Goal: Task Accomplishment & Management: Use online tool/utility

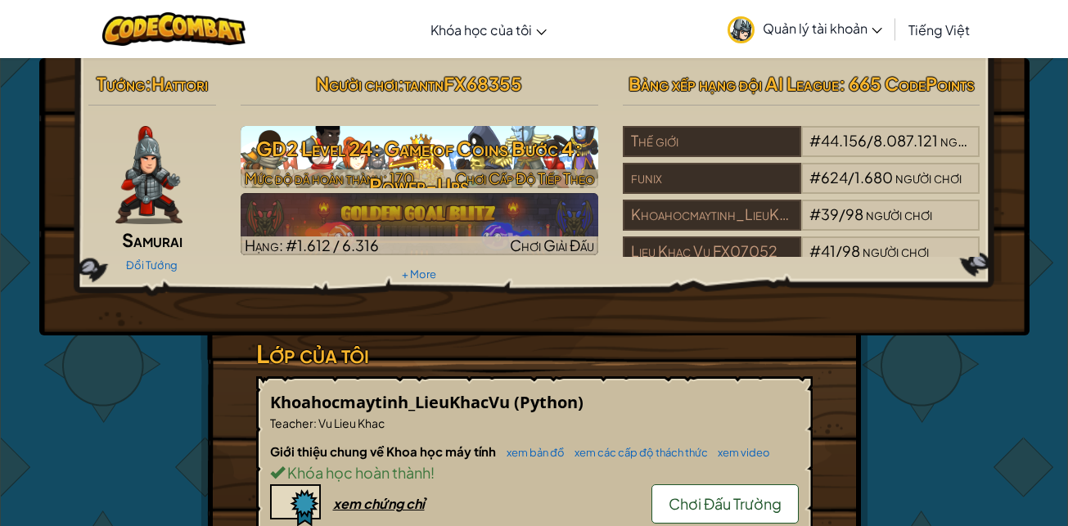
click at [397, 155] on h3 "GD2 Level 24: Game of Coins Bước 4: Power-Ups" at bounding box center [420, 167] width 358 height 74
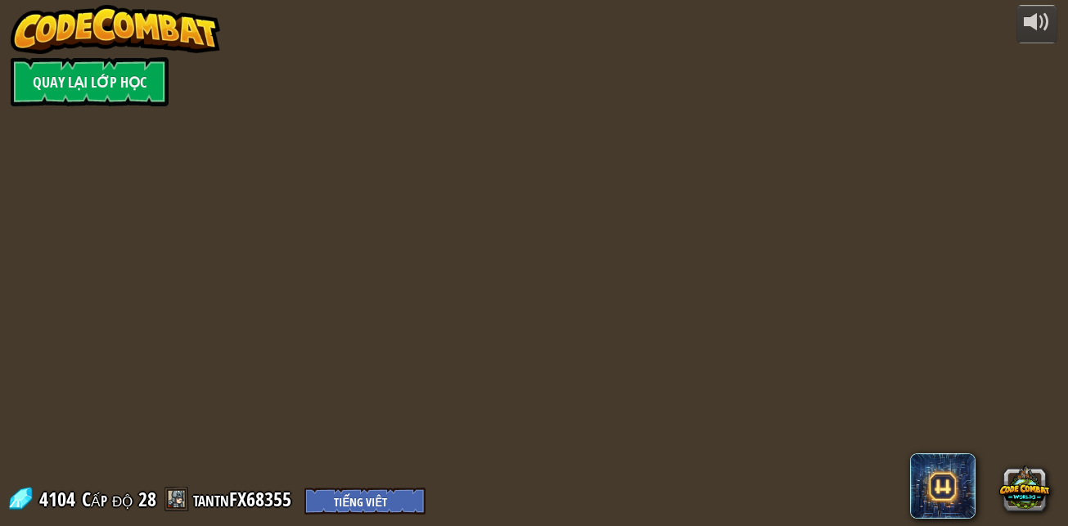
click at [397, 147] on div "powered by Quay lại Lớp Học 4104 Cấp độ 28 tantnFX68355 English (US) English ([…" at bounding box center [534, 263] width 1068 height 526
select select "vi"
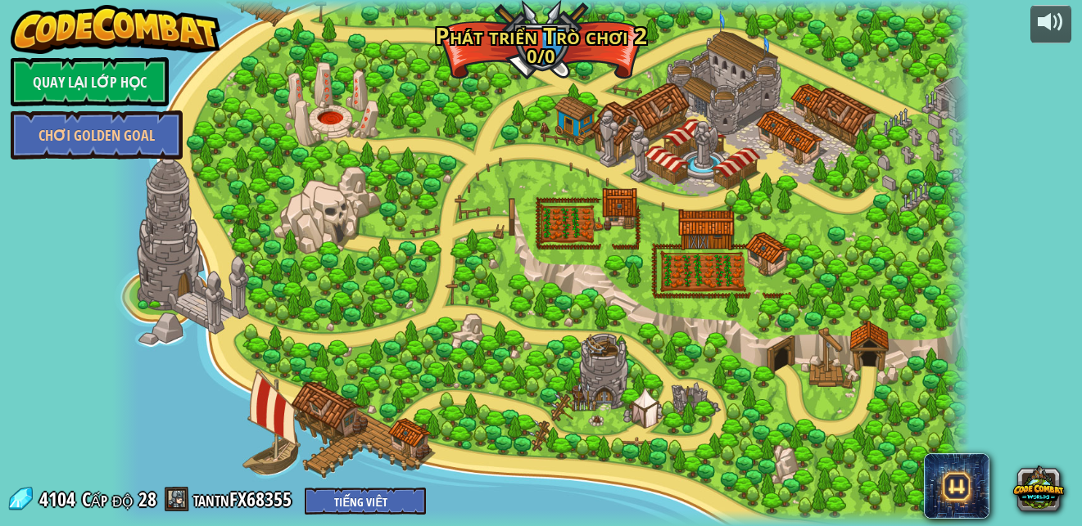
select select "vi"
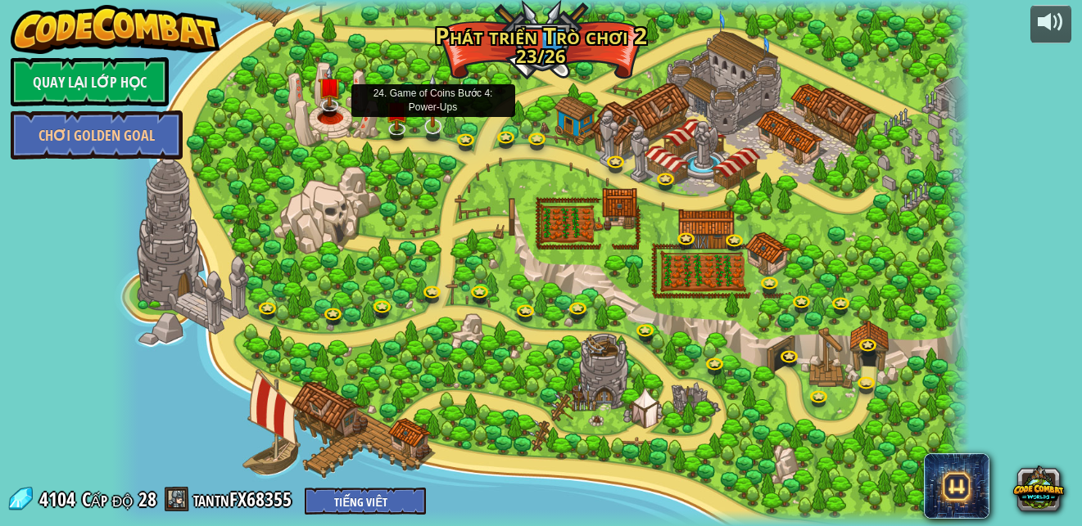
click at [423, 125] on img at bounding box center [433, 101] width 24 height 54
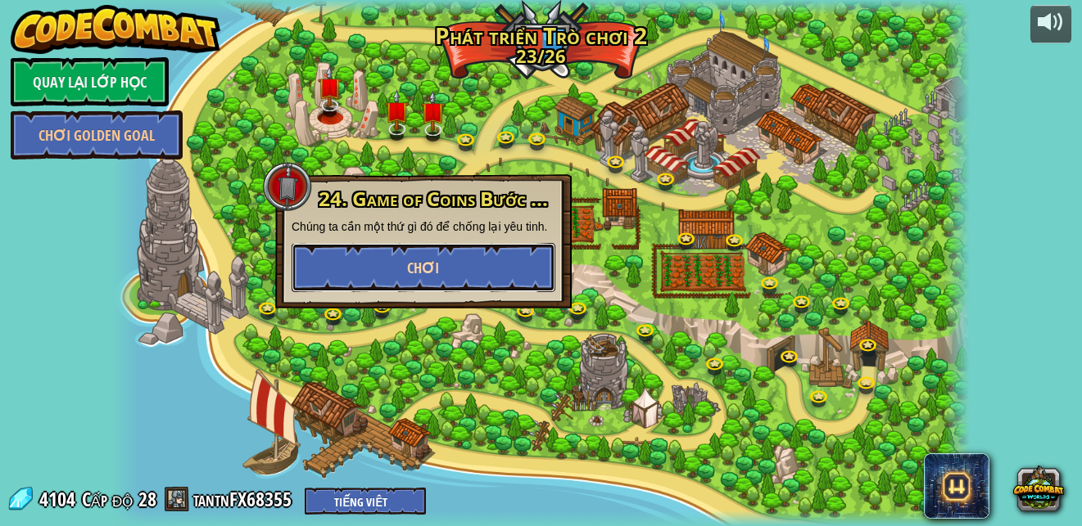
click at [389, 266] on button "Chơi" at bounding box center [423, 267] width 264 height 49
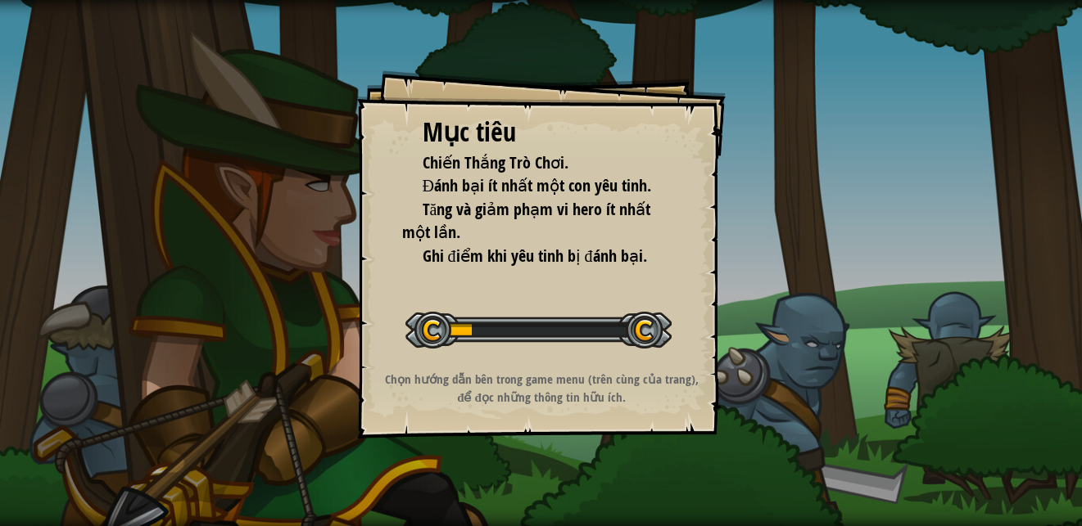
click at [144, 166] on div "Mục tiêu Chiến Thắng Trò Chơi. Đánh bại ít nhất một con yêu tinh. Tăng và giảm …" at bounding box center [541, 263] width 1082 height 526
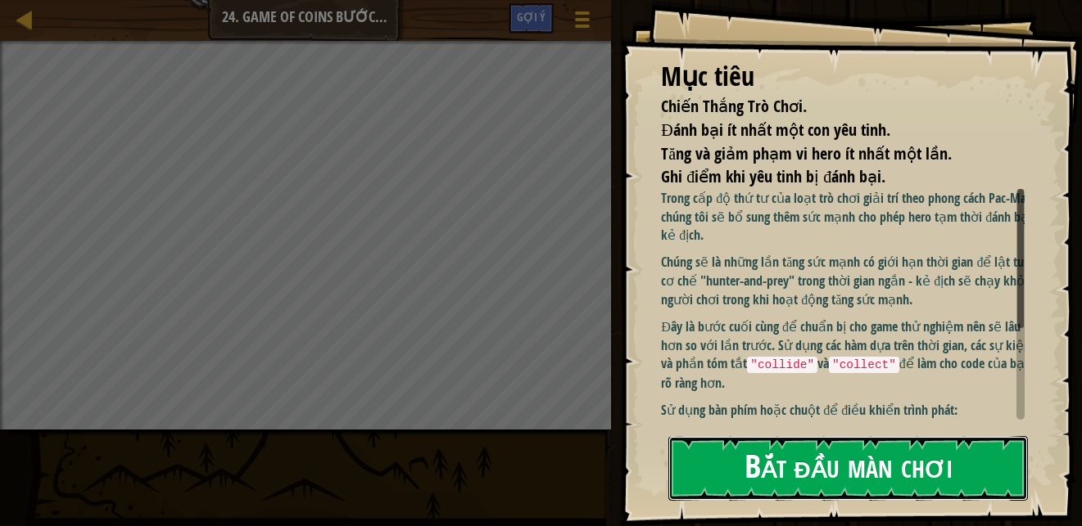
click at [723, 471] on button "Bắt đầu màn chơi" at bounding box center [847, 468] width 359 height 65
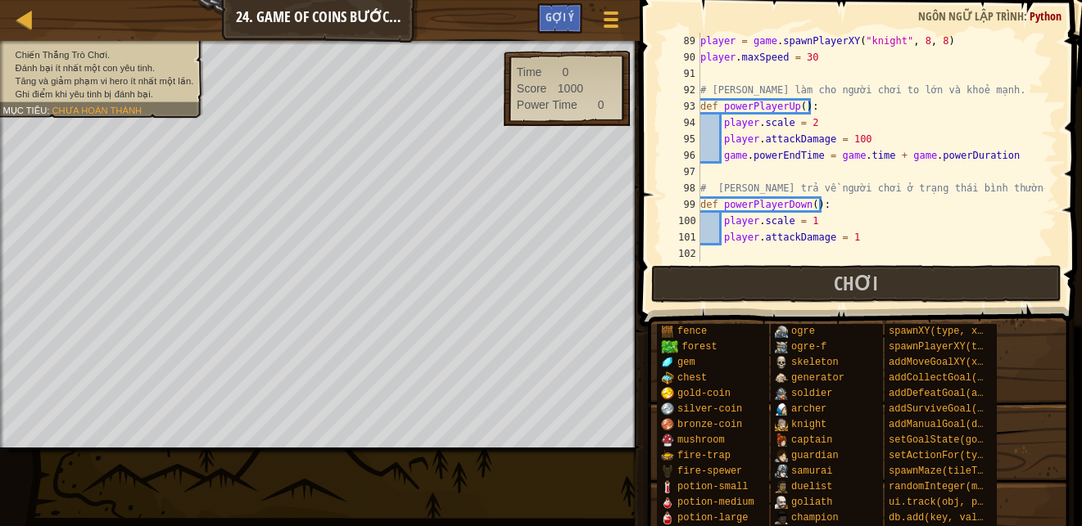
scroll to position [1523, 0]
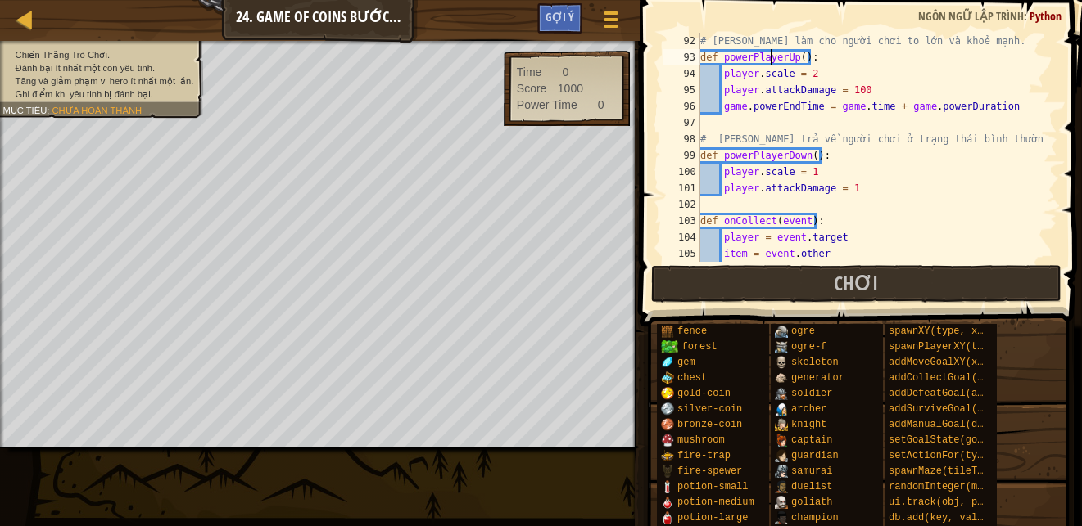
click at [768, 58] on div "# [PERSON_NAME] làm cho người chơi to lớn và khoẻ mạnh. def powerPlayerUp ( ) :…" at bounding box center [870, 164] width 347 height 262
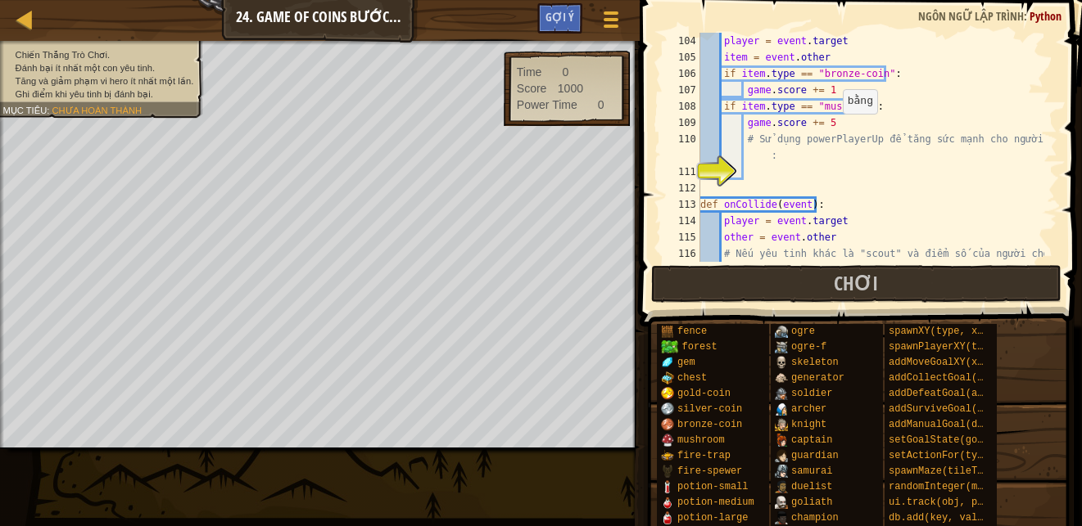
scroll to position [1719, 0]
click at [815, 154] on div "player = event . target item = event . other if item . type == "bronze-coin" : …" at bounding box center [870, 172] width 347 height 278
type textarea "# Sử dụng powerPlayerUp để tăng sức mạnh cho người chơi"
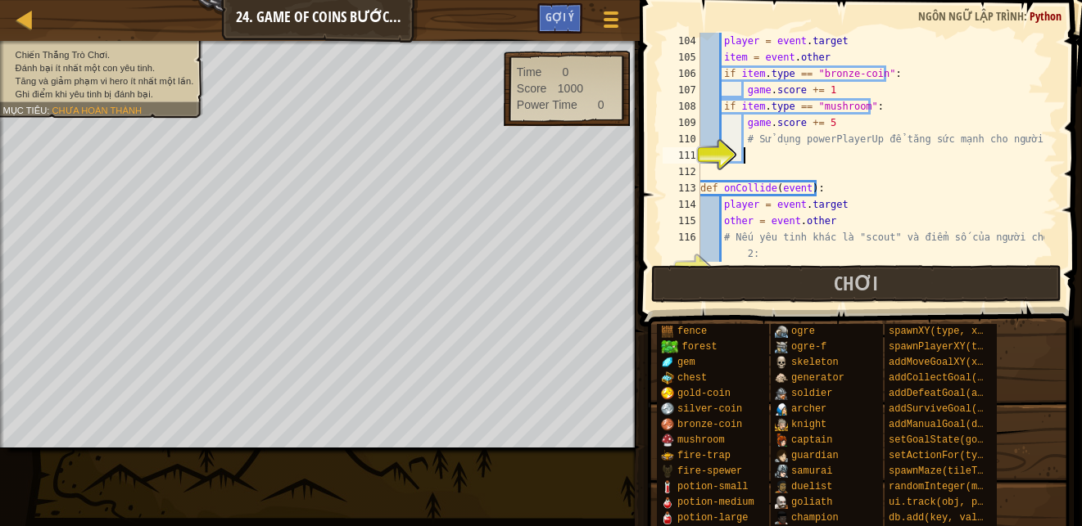
click at [765, 155] on div "player = event . target item = event . other if item . type == "bronze-coin" : …" at bounding box center [870, 164] width 347 height 262
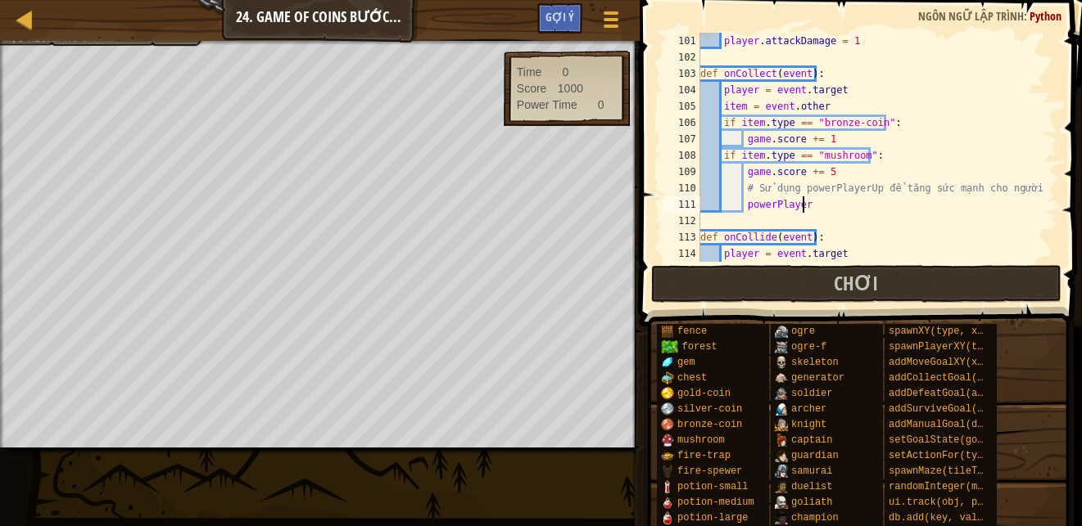
scroll to position [7, 8]
type textarea "powerPlayerUp()"
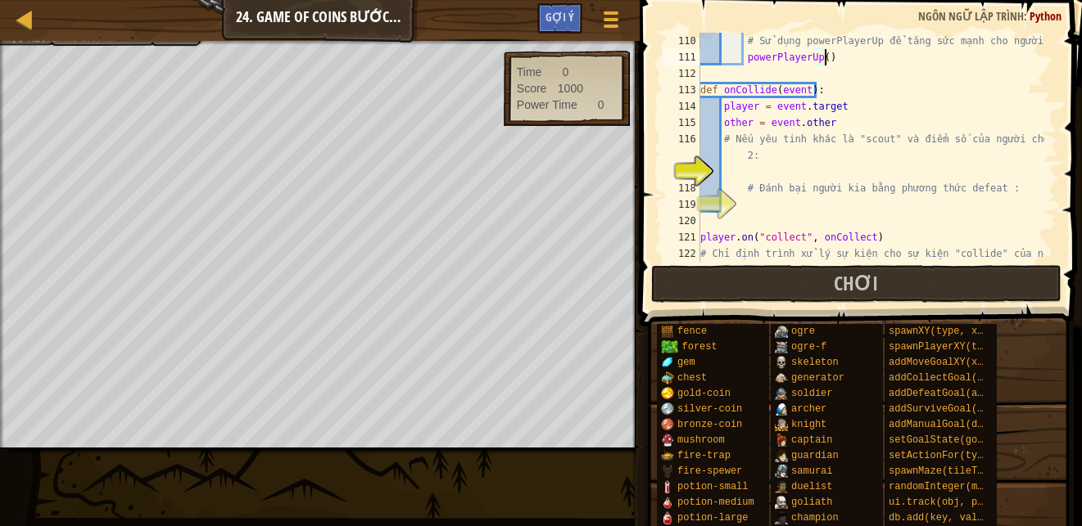
scroll to position [1818, 0]
click at [824, 174] on div "# Sử dụng powerPlayerUp để tăng sức mạnh cho người chơi powerPlayerUp ( ) def o…" at bounding box center [870, 172] width 347 height 278
type textarea "i"
type textarea "ì"
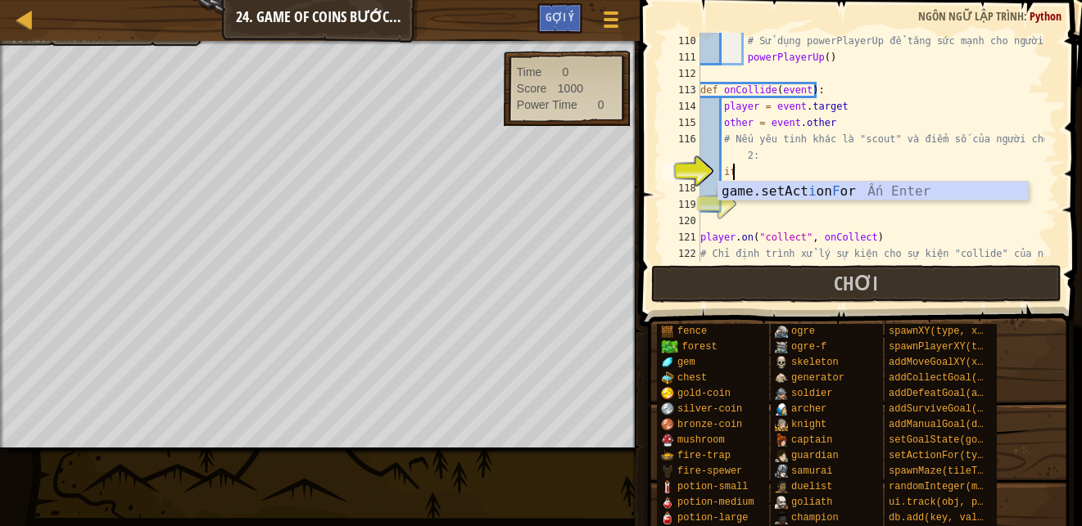
scroll to position [7, 2]
type textarea "if"
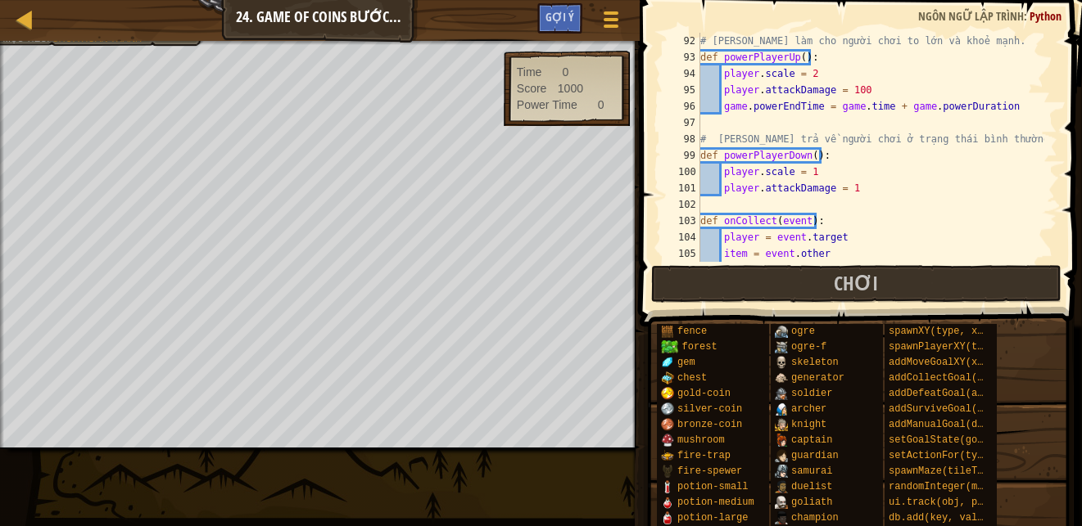
scroll to position [1523, 0]
click at [720, 120] on div "# [PERSON_NAME] làm cho người chơi to lớn và khoẻ mạnh. def powerPlayerUp ( ) :…" at bounding box center [870, 164] width 347 height 262
click at [722, 111] on div "# [PERSON_NAME] làm cho người chơi to lớn và khoẻ mạnh. def powerPlayerUp ( ) :…" at bounding box center [870, 164] width 347 height 262
drag, startPoint x: 785, startPoint y: 73, endPoint x: 720, endPoint y: 76, distance: 65.6
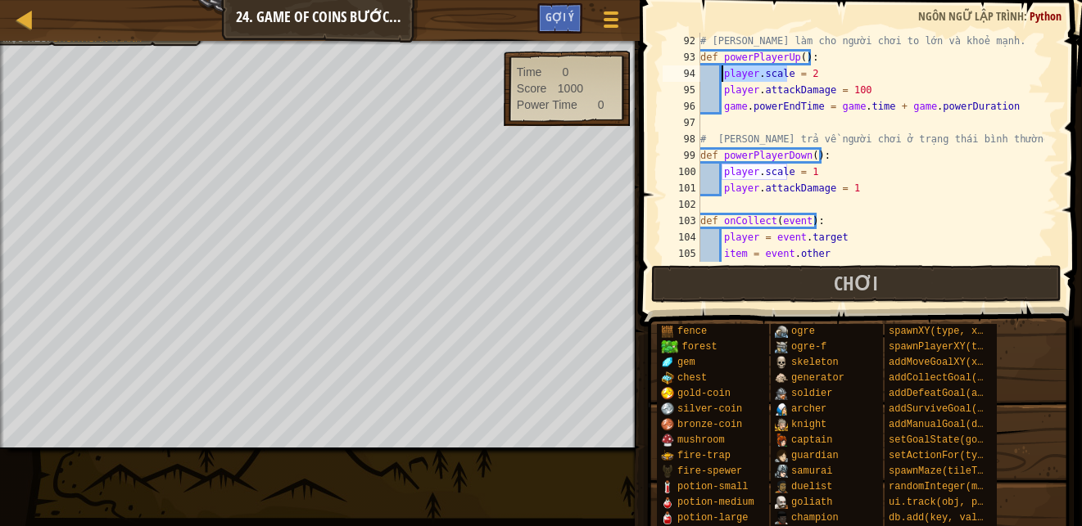
click at [720, 76] on div "# [PERSON_NAME] làm cho người chơi to lớn và khoẻ mạnh. def powerPlayerUp ( ) :…" at bounding box center [870, 164] width 347 height 262
click at [799, 85] on div "# [PERSON_NAME] làm cho người chơi to lớn và khoẻ mạnh. def powerPlayerUp ( ) :…" at bounding box center [870, 164] width 347 height 262
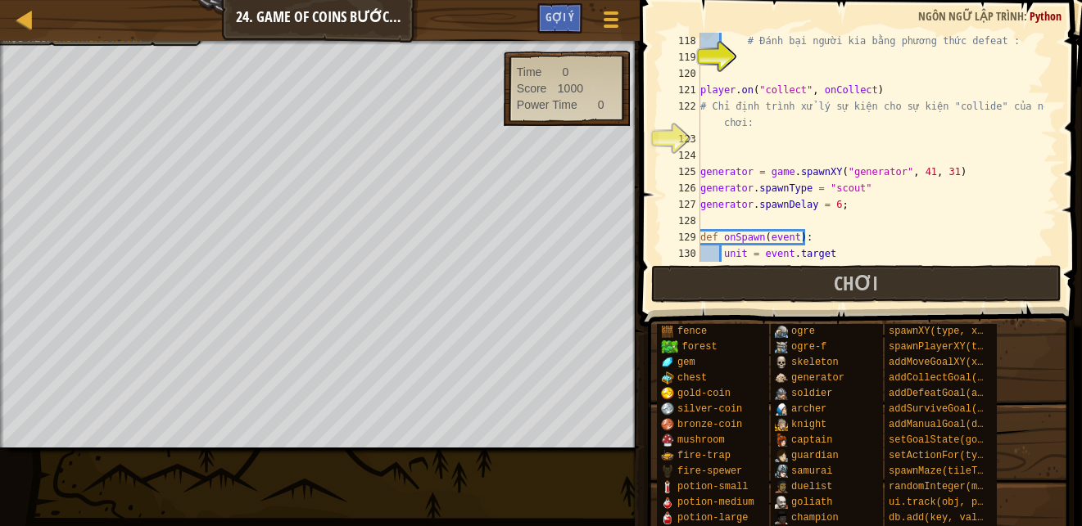
scroll to position [1867, 0]
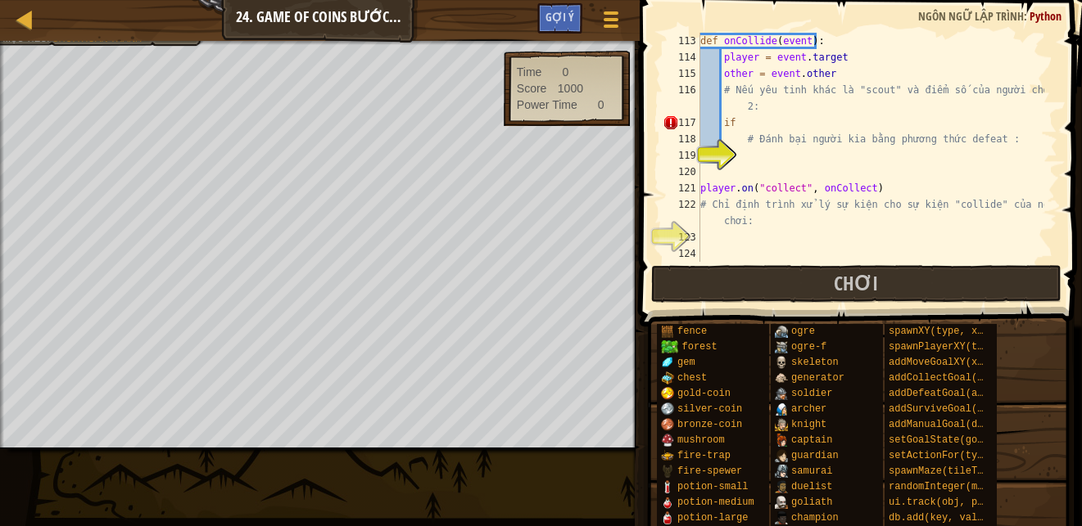
click at [779, 120] on div "def onCollide ( event ) : player = event . target other = event . other # Nếu y…" at bounding box center [870, 164] width 347 height 262
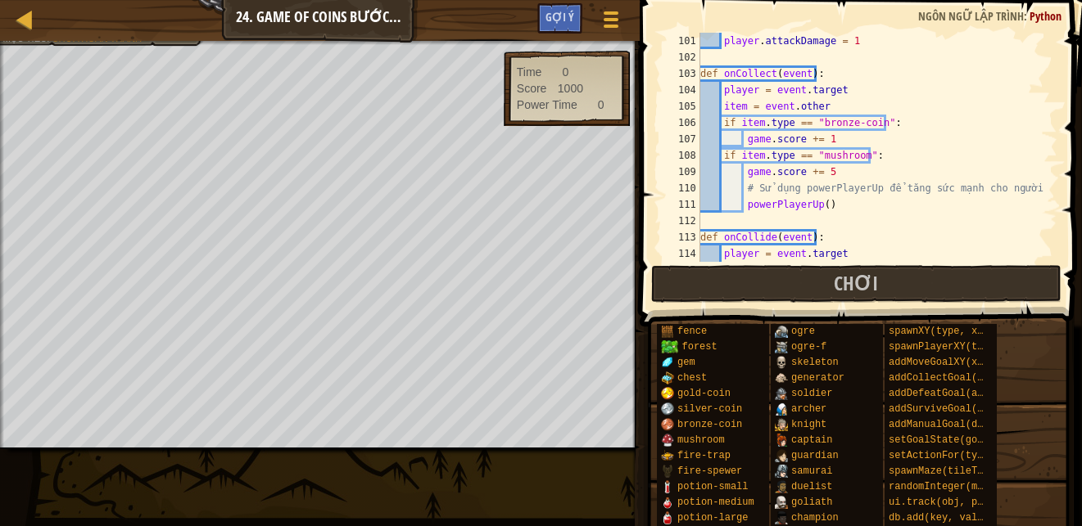
scroll to position [1768, 0]
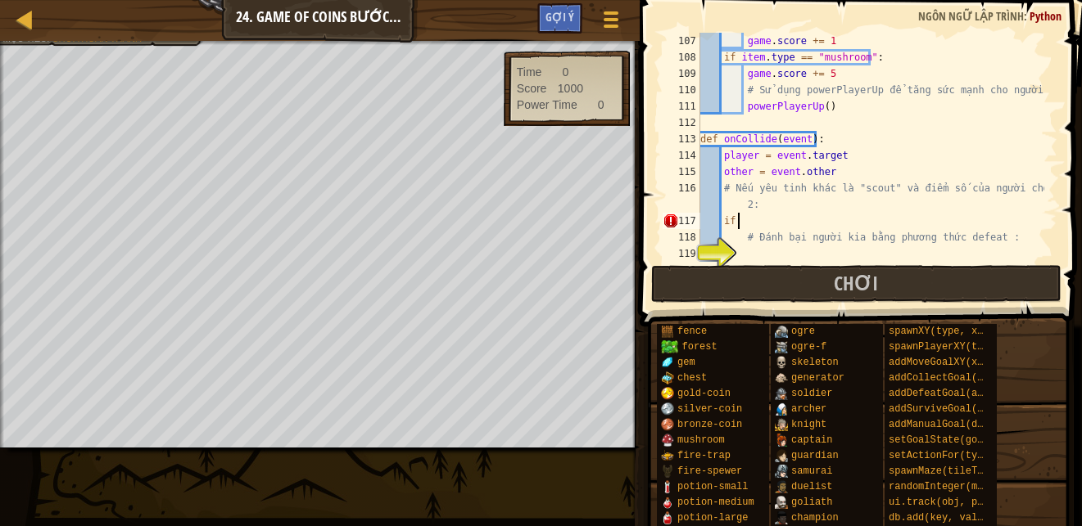
click at [767, 171] on div "game . score += 1 if item . type == "mushroom" : game . score += 5 # Sử dụng po…" at bounding box center [870, 164] width 347 height 262
type textarea "other = event.other"
click at [767, 171] on div "game . score += 1 if item . type == "mushroom" : game . score += 5 # Sử dụng po…" at bounding box center [870, 164] width 347 height 262
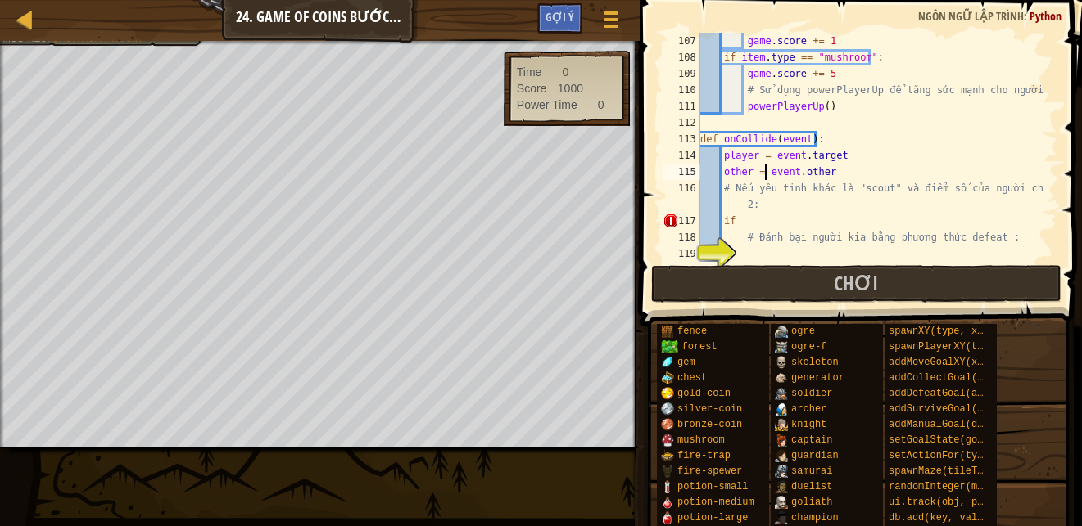
drag, startPoint x: 767, startPoint y: 171, endPoint x: 689, endPoint y: 79, distance: 120.8
click at [767, 171] on div "game . score += 1 if item . type == "mushroom" : game . score += 5 # Sử dụng po…" at bounding box center [870, 164] width 347 height 262
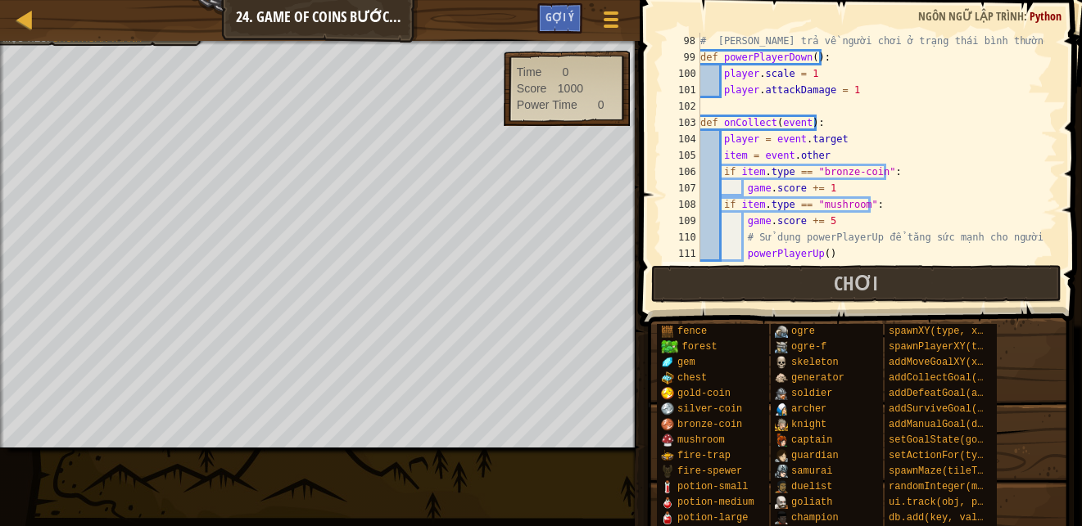
scroll to position [1621, 0]
click at [689, 79] on div "100" at bounding box center [681, 73] width 38 height 16
type textarea "player.scale = 1 player.attackDamage = 1"
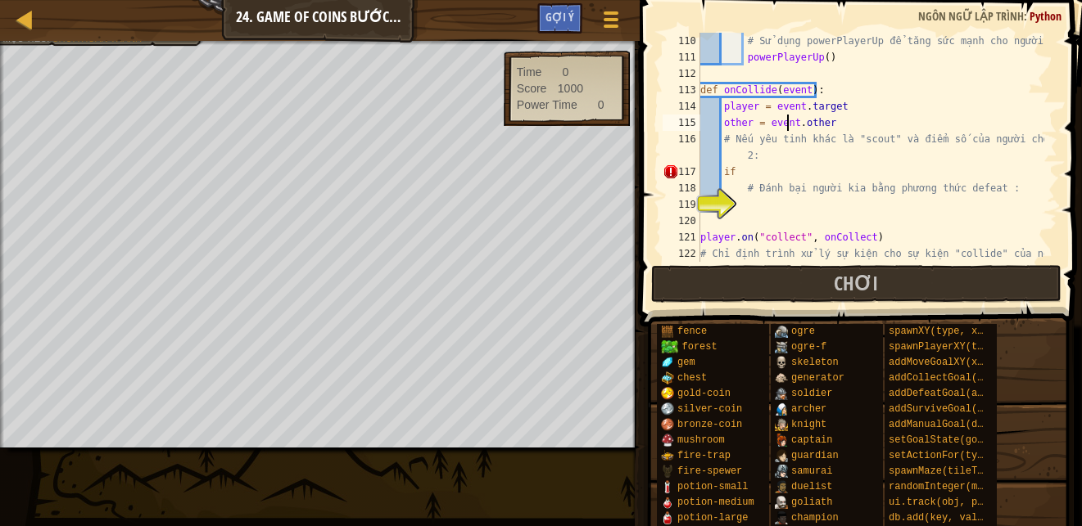
scroll to position [1818, 0]
click at [788, 122] on div "# Sử dụng powerPlayerUp để tăng sức mạnh cho người chơi powerPlayerUp ( ) def o…" at bounding box center [870, 172] width 347 height 278
drag, startPoint x: 721, startPoint y: 120, endPoint x: 748, endPoint y: 118, distance: 27.1
click at [748, 118] on div "# Sử dụng powerPlayerUp để tăng sức mạnh cho người chơi powerPlayerUp ( ) def o…" at bounding box center [870, 172] width 347 height 278
click at [748, 168] on div "# Sử dụng powerPlayerUp để tăng sức mạnh cho người chơi powerPlayerUp ( ) def o…" at bounding box center [870, 172] width 347 height 278
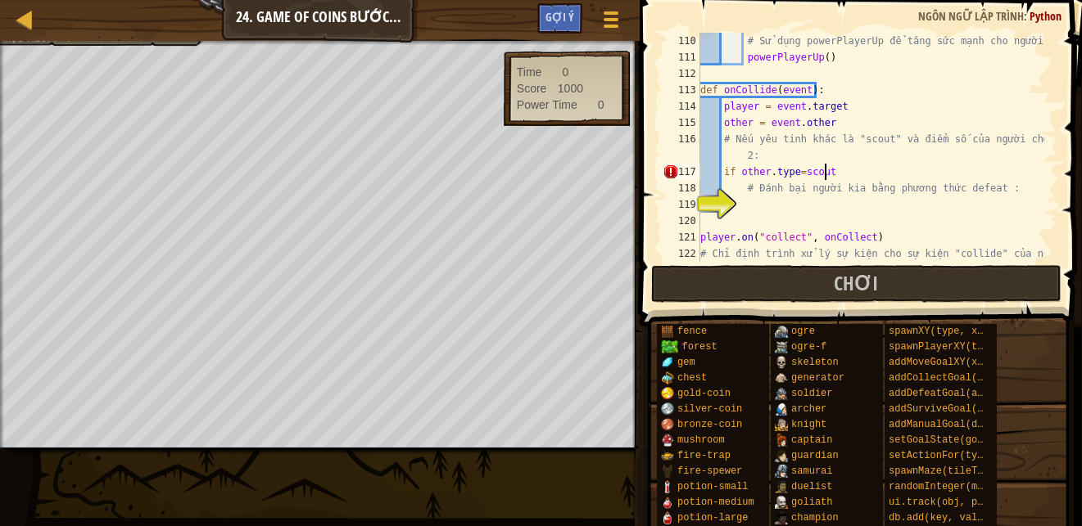
scroll to position [7, 10]
type textarea "if other.type=scout():"
click at [810, 202] on div "# Sử dụng powerPlayerUp để tăng sức mạnh cho người chơi powerPlayerUp ( ) def o…" at bounding box center [870, 172] width 347 height 278
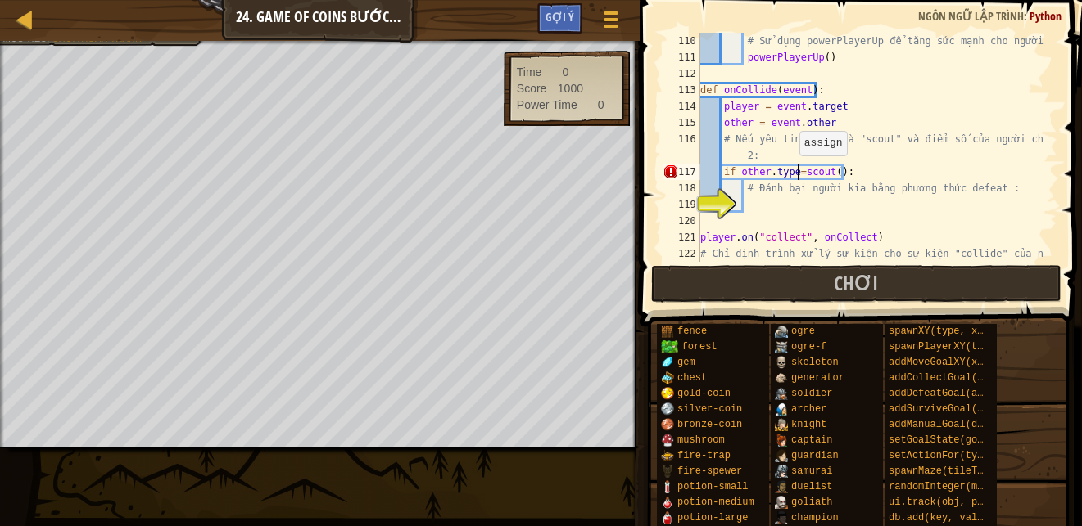
click at [796, 172] on div "# Sử dụng powerPlayerUp để tăng sức mạnh cho người chơi powerPlayerUp ( ) def o…" at bounding box center [870, 172] width 347 height 278
type textarea "if other.type==scout():"
click at [806, 201] on div "# Sử dụng powerPlayerUp để tăng sức mạnh cho người chơi powerPlayerUp ( ) def o…" at bounding box center [870, 172] width 347 height 278
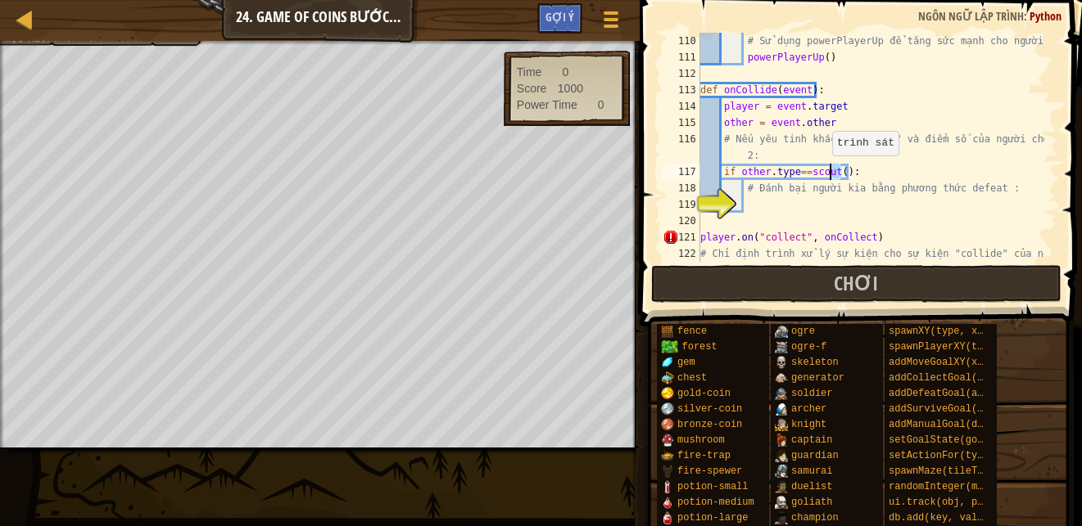
drag, startPoint x: 838, startPoint y: 170, endPoint x: 829, endPoint y: 172, distance: 10.0
click at [829, 172] on div "# Sử dụng powerPlayerUp để tăng sức mạnh cho người chơi powerPlayerUp ( ) def o…" at bounding box center [870, 172] width 347 height 278
type textarea "if other.type==scout:"
click at [767, 206] on div "# Sử dụng powerPlayerUp để tăng sức mạnh cho người chơi powerPlayerUp ( ) def o…" at bounding box center [870, 172] width 347 height 278
click at [825, 173] on div "# Sử dụng powerPlayerUp để tăng sức mạnh cho người chơi powerPlayerUp ( ) def o…" at bounding box center [870, 172] width 347 height 278
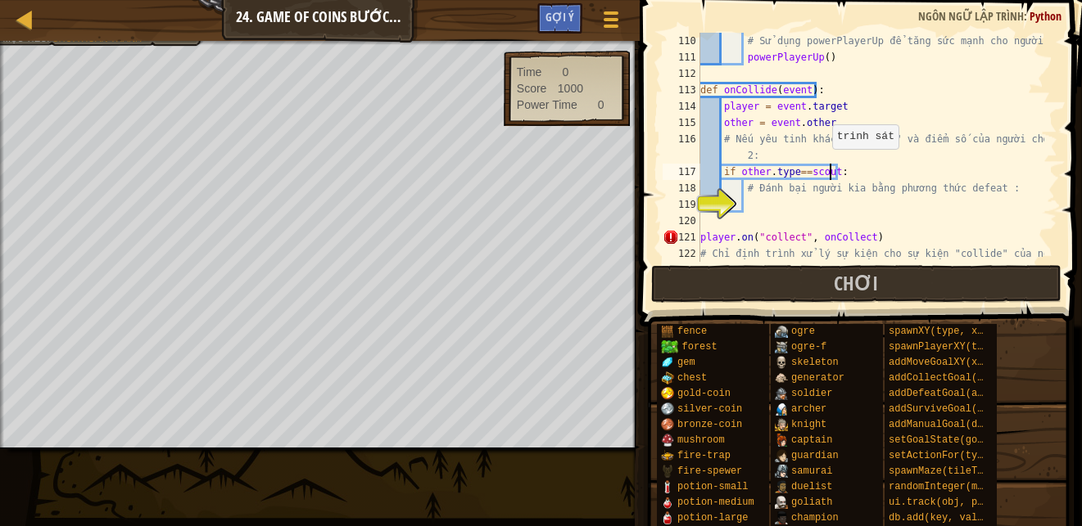
click at [829, 165] on div "# Sử dụng powerPlayerUp để tăng sức mạnh cho người chơi powerPlayerUp ( ) def o…" at bounding box center [870, 172] width 347 height 278
click at [802, 171] on div "# Sử dụng powerPlayerUp để tăng sức mạnh cho người chơi powerPlayerUp ( ) def o…" at bounding box center [870, 172] width 347 height 278
type textarea "if other.type=="scout":"
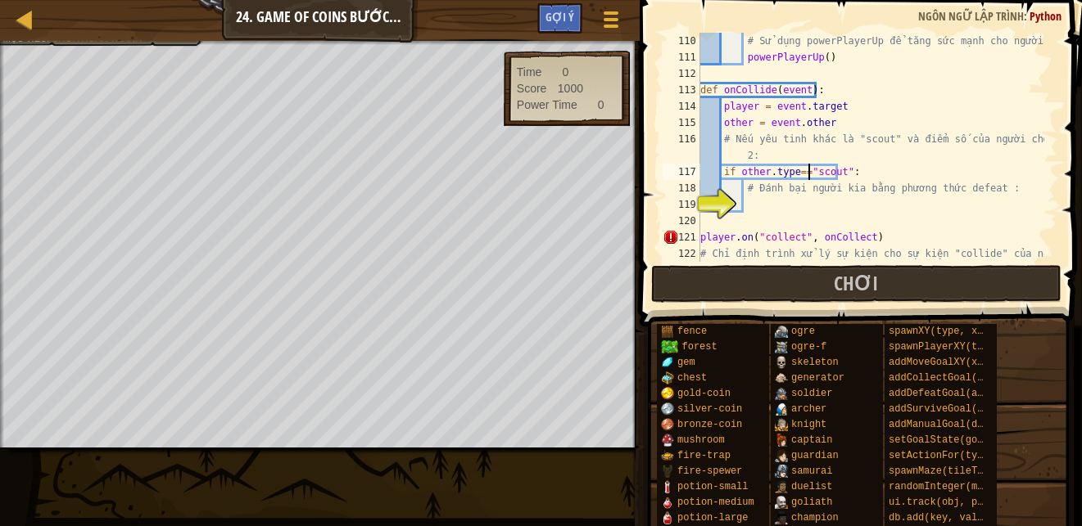
click at [817, 210] on div "# Sử dụng powerPlayerUp để tăng sức mạnh cho người chơi powerPlayerUp ( ) def o…" at bounding box center [870, 172] width 347 height 278
type textarea "i"
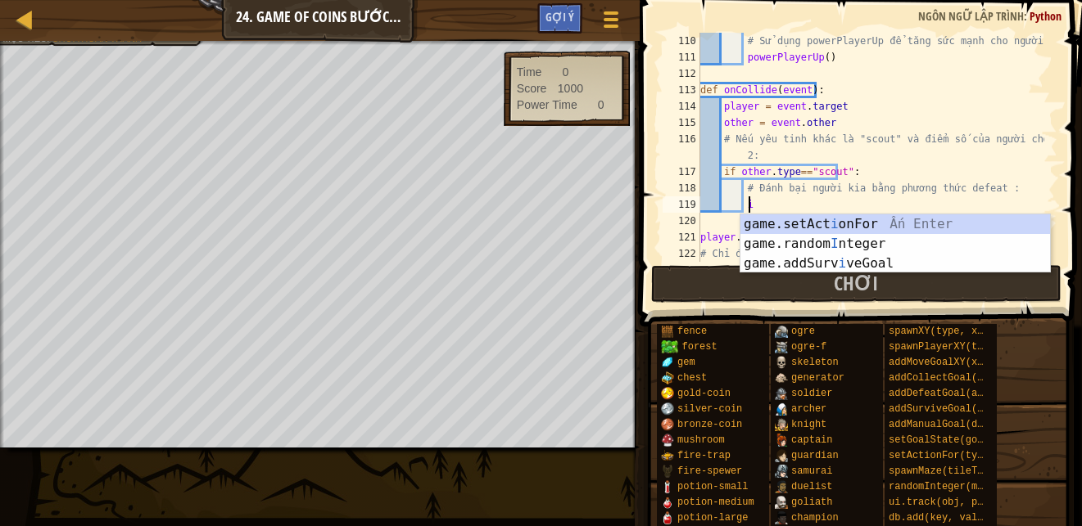
type textarea "ì"
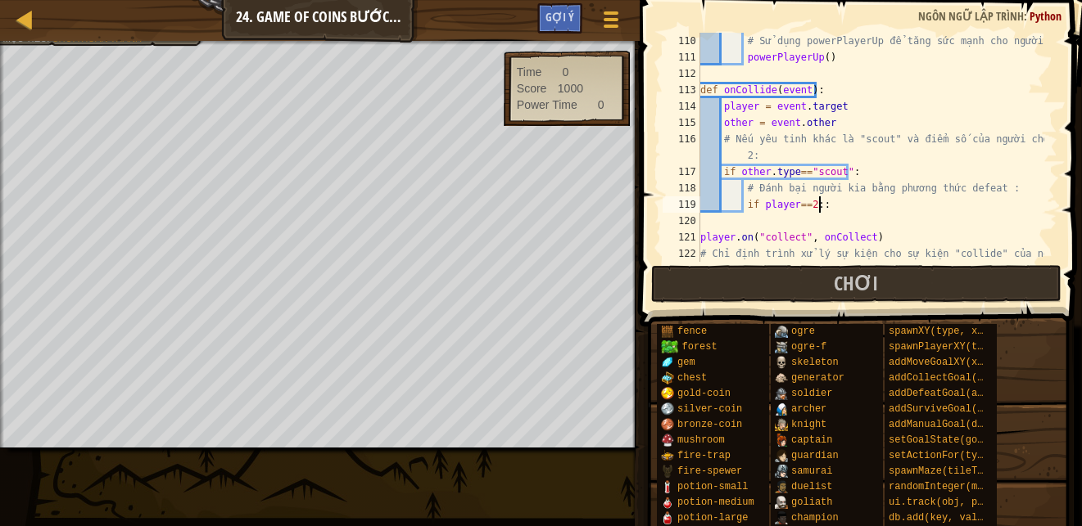
scroll to position [7, 9]
click at [792, 205] on div "# Sử dụng powerPlayerUp để tăng sức mạnh cho người chơi powerPlayerUp ( ) def o…" at bounding box center [870, 172] width 347 height 278
type textarea "if player.type==2:"
click at [858, 211] on div "# Sử dụng powerPlayerUp để tăng sức mạnh cho người chơi powerPlayerUp ( ) def o…" at bounding box center [870, 172] width 347 height 278
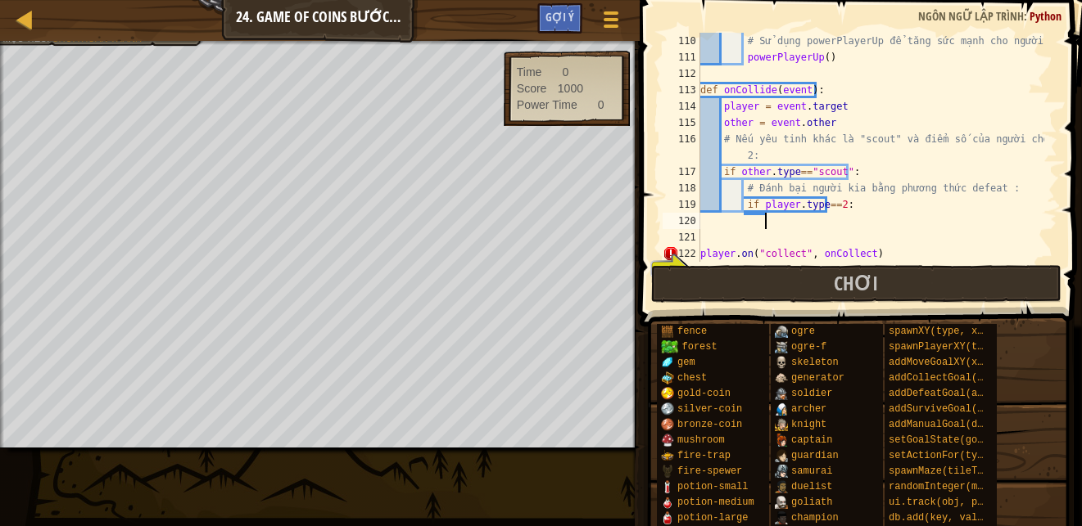
scroll to position [7, 5]
drag, startPoint x: 816, startPoint y: 205, endPoint x: 793, endPoint y: 205, distance: 22.9
click at [793, 205] on div "# Sử dụng powerPlayerUp để tăng sức mạnh cho người chơi powerPlayerUp ( ) def o…" at bounding box center [870, 172] width 347 height 278
type textarea "if player.scale==2:"
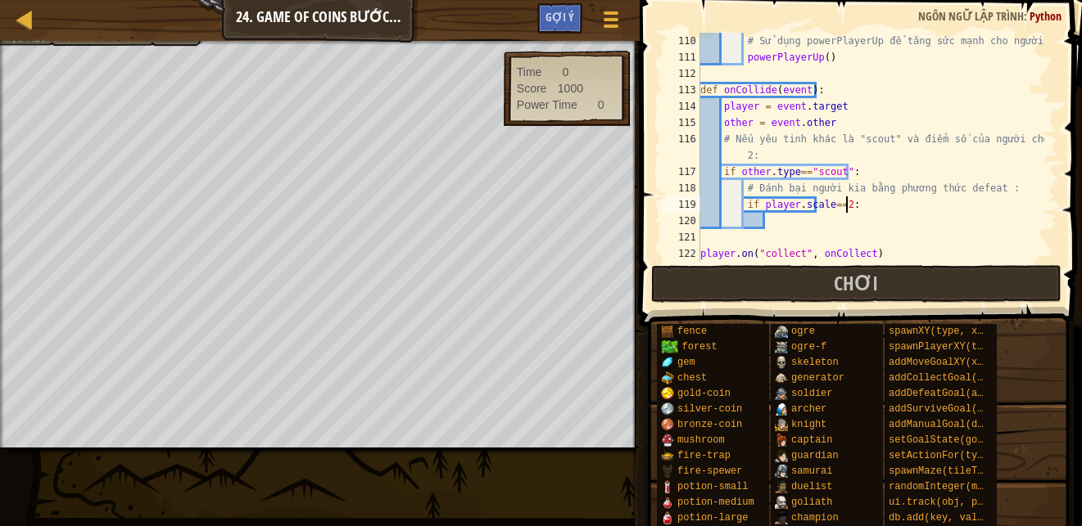
click at [847, 205] on div "# Sử dụng powerPlayerUp để tăng sức mạnh cho người chơi powerPlayerUp ( ) def o…" at bounding box center [870, 172] width 347 height 278
click at [785, 225] on div "# Sử dụng powerPlayerUp để tăng sức mạnh cho người chơi powerPlayerUp ( ) def o…" at bounding box center [870, 172] width 347 height 278
type textarea "game.defeat()"
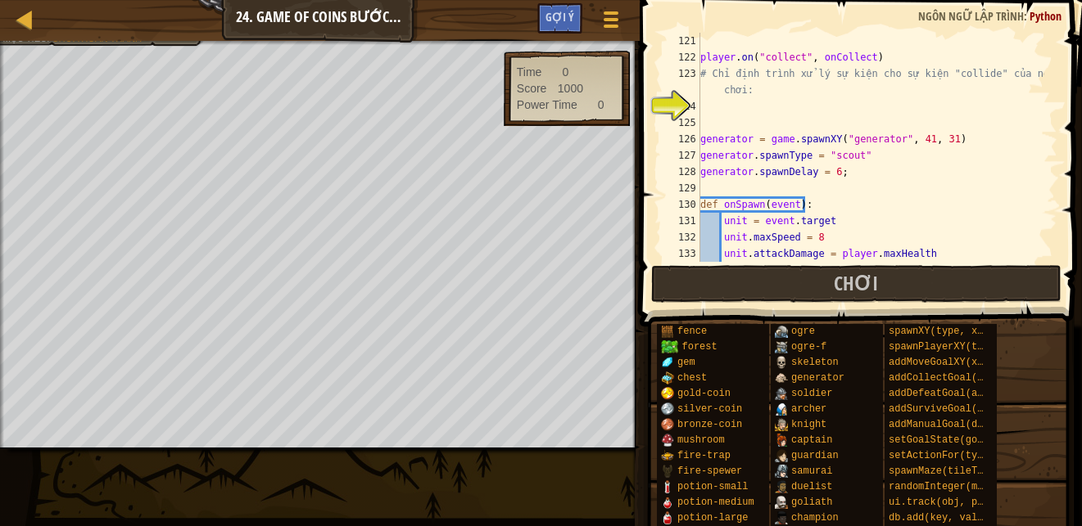
scroll to position [1965, 0]
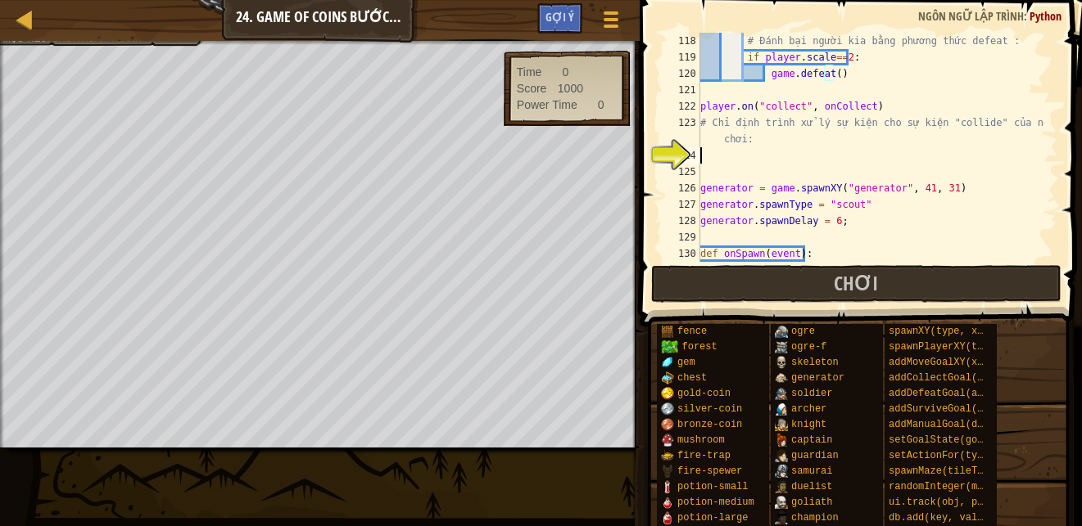
click at [792, 163] on div "# Đánh bại người kia bằng phương thức defeat : if player . scale == 2 : game . …" at bounding box center [870, 164] width 347 height 262
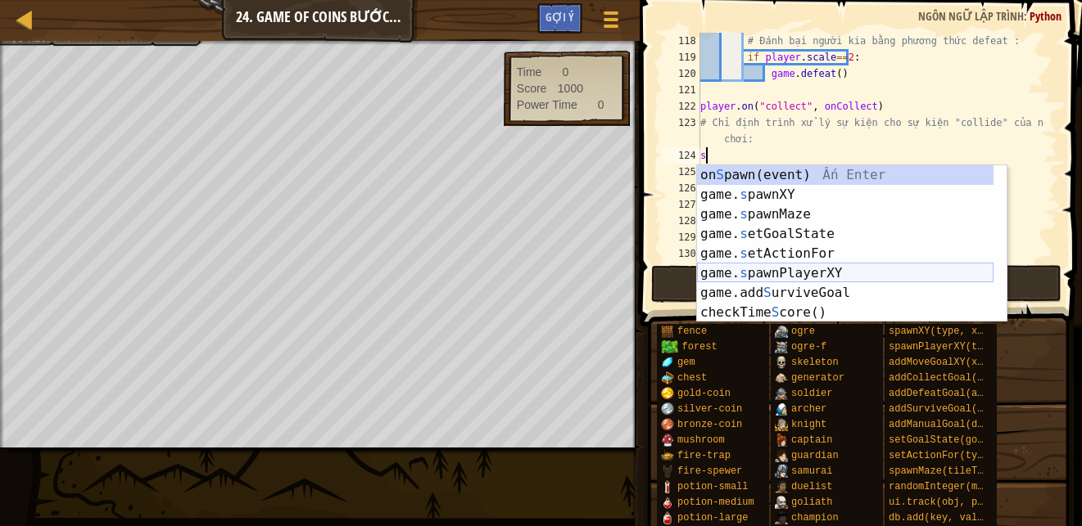
scroll to position [0, 0]
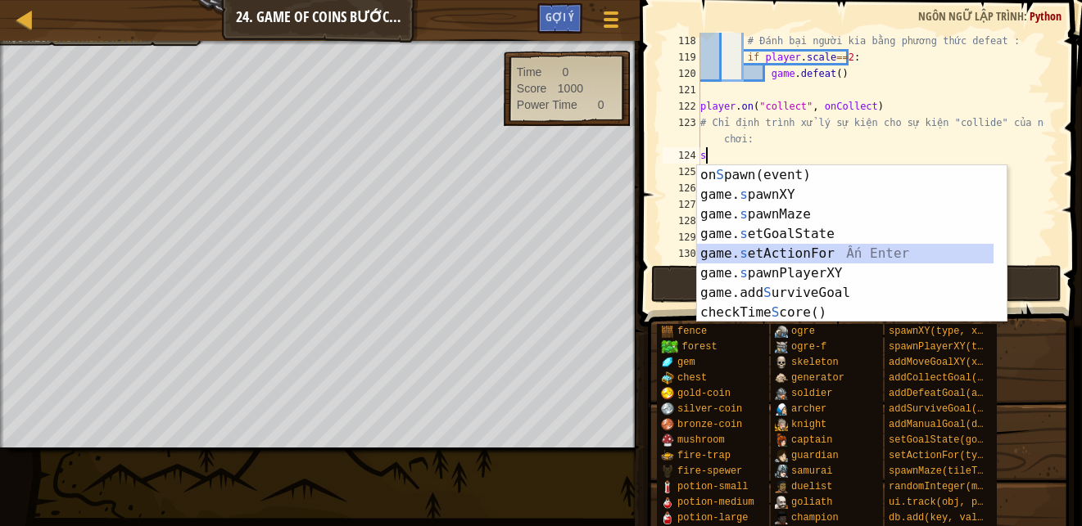
click at [744, 252] on div "on S pawn(event) Ấn Enter game. s pawnXY Ấn Enter game. s pawnMaze Ấn Enter gam…" at bounding box center [845, 263] width 296 height 196
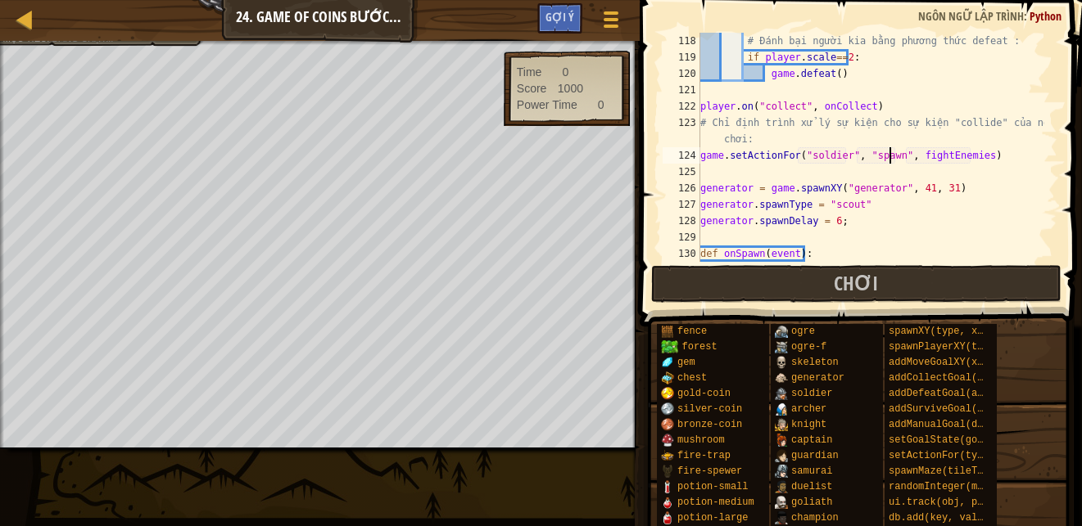
drag, startPoint x: 888, startPoint y: 156, endPoint x: 858, endPoint y: 154, distance: 30.3
click at [858, 154] on div "# Đánh bại người kia bằng phương thức defeat : if player . scale == 2 : game . …" at bounding box center [870, 164] width 347 height 262
type textarea "game.setActionFor("soldier", "spawn", fightEnemies)"
click at [860, 152] on div "# Đánh bại người kia bằng phương thức defeat : if player . scale == 2 : game . …" at bounding box center [870, 147] width 347 height 229
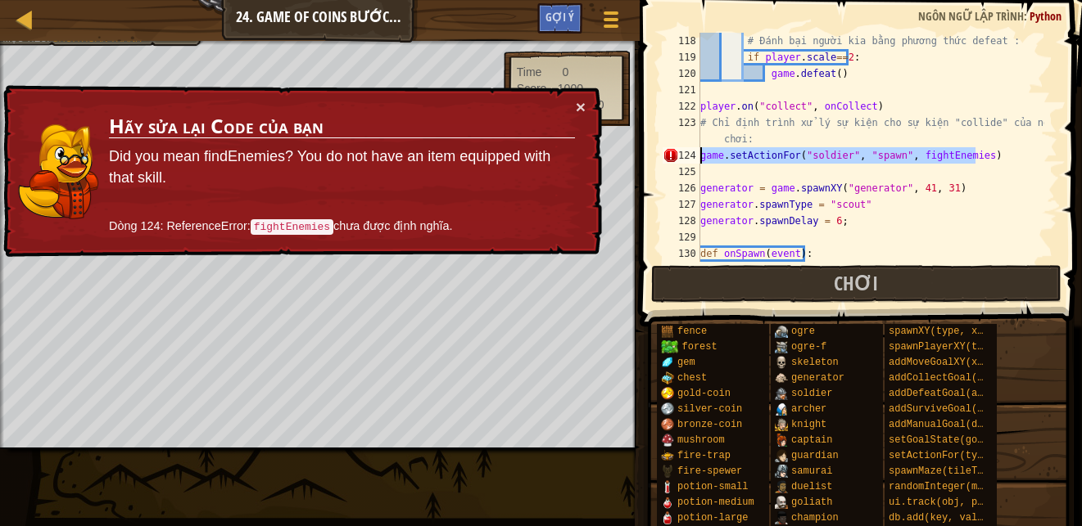
drag, startPoint x: 982, startPoint y: 151, endPoint x: 701, endPoint y: 155, distance: 280.8
click at [701, 155] on div "# Đánh bại người kia bằng phương thức defeat : if player . scale == 2 : game . …" at bounding box center [870, 164] width 347 height 262
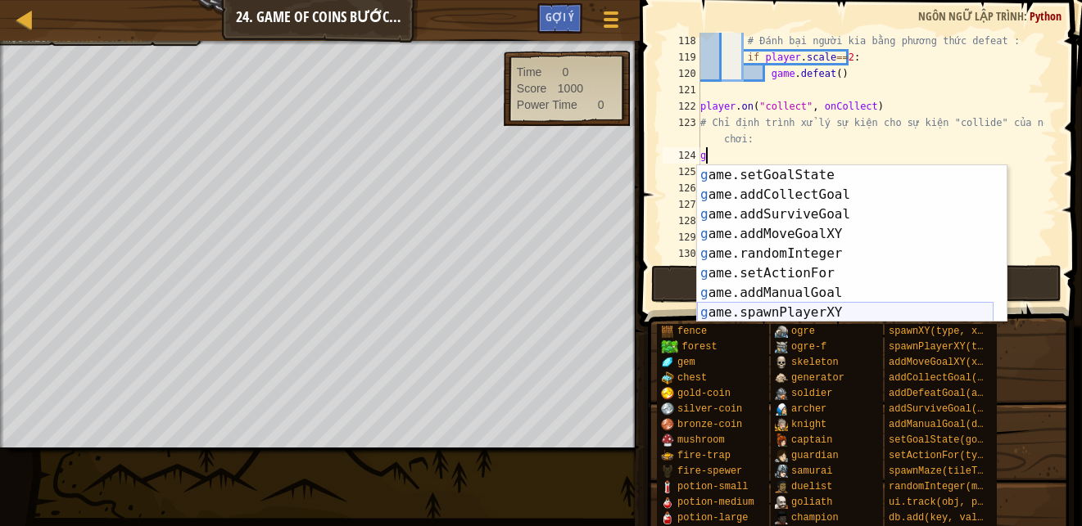
scroll to position [98, 0]
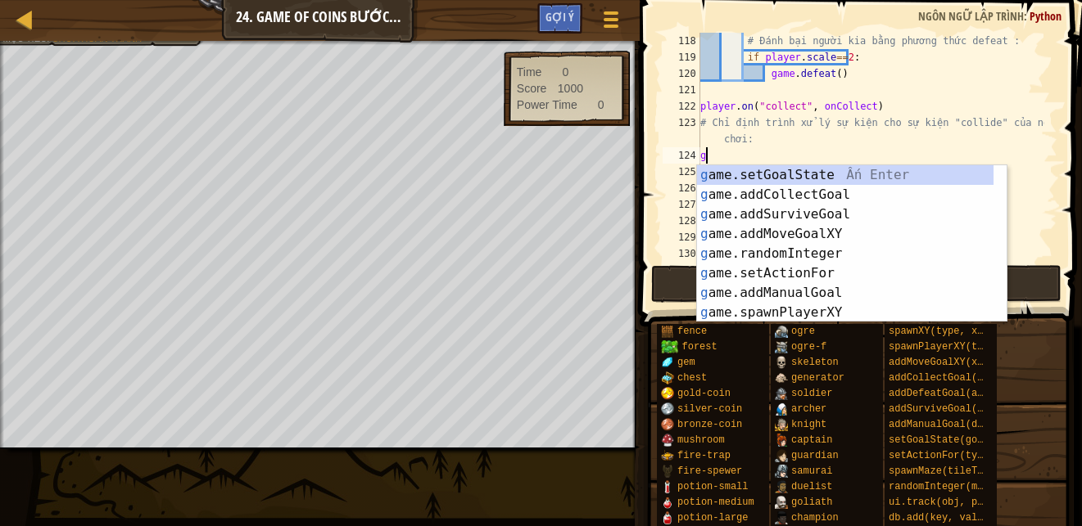
click at [713, 178] on div "g ame.setGoalState Ấn Enter g ame.addCollectGoal Ấn Enter g ame.addSurviveGoal …" at bounding box center [845, 263] width 296 height 196
type textarea "game.setGoalState(someGoal, True)"
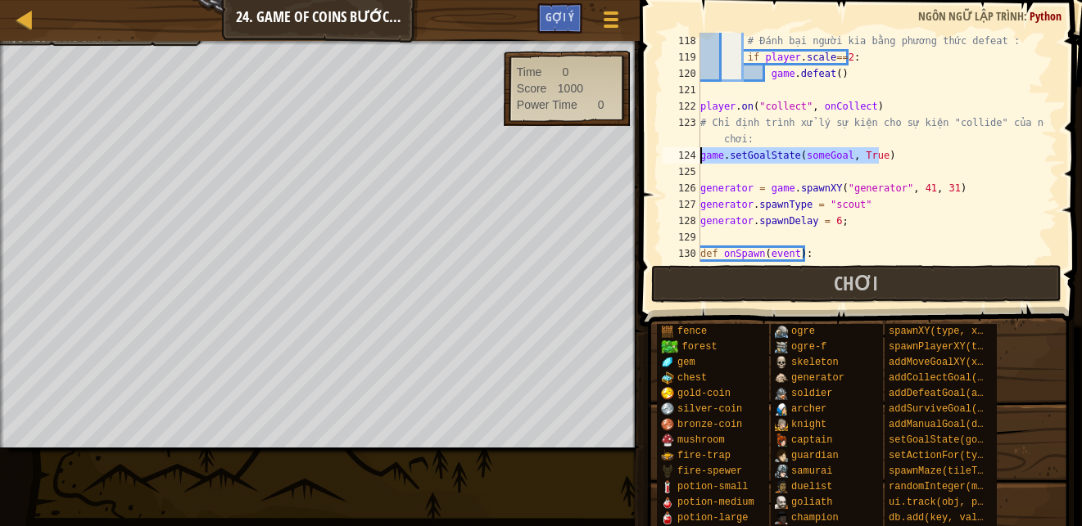
drag, startPoint x: 905, startPoint y: 148, endPoint x: 693, endPoint y: 153, distance: 212.1
click at [693, 153] on div "game.setGoalState(someGoal, True) 118 119 120 121 122 123 124 125 126 127 128 1…" at bounding box center [858, 147] width 398 height 229
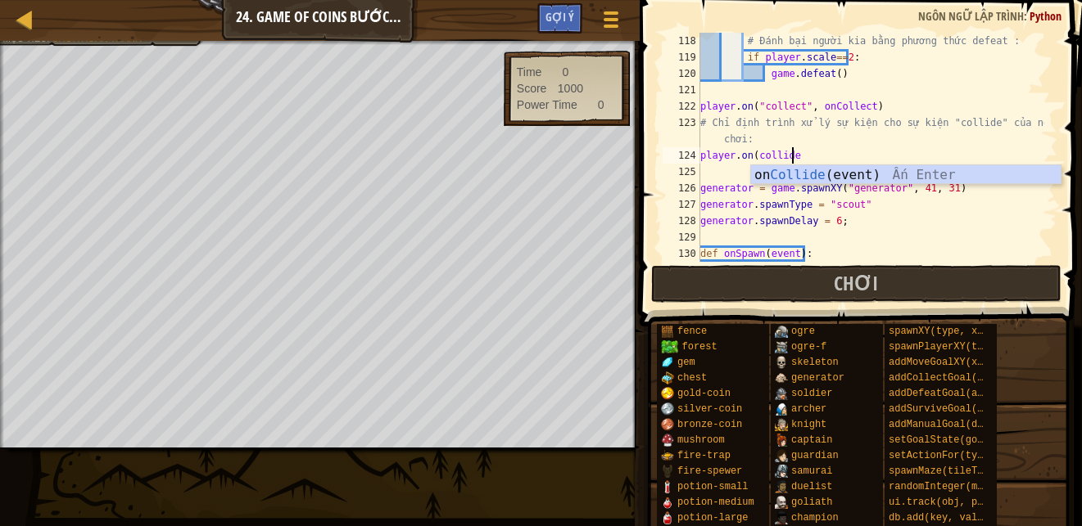
scroll to position [7, 7]
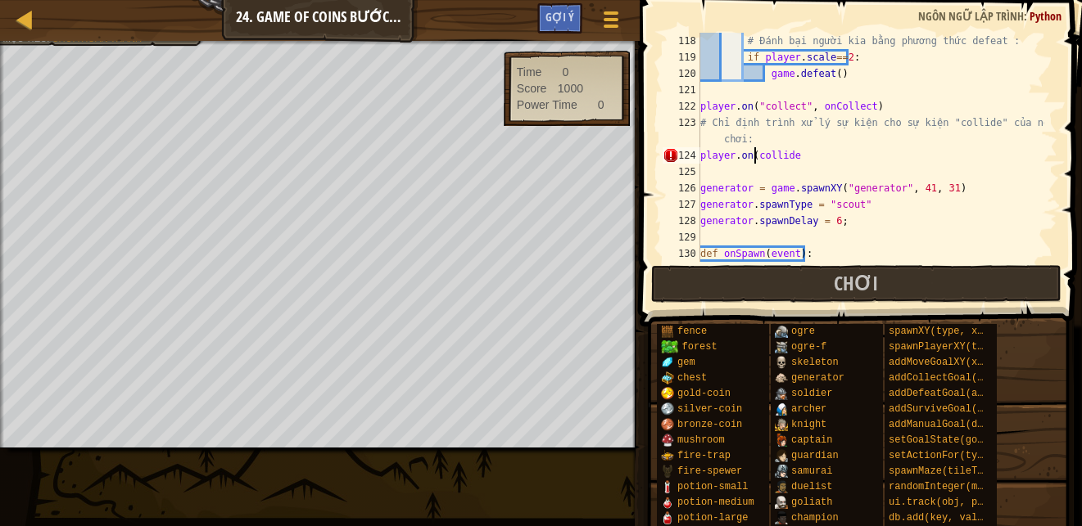
click at [753, 157] on div "# Đánh bại người kia bằng phương thức defeat : if player . scale == 2 : game . …" at bounding box center [870, 164] width 347 height 262
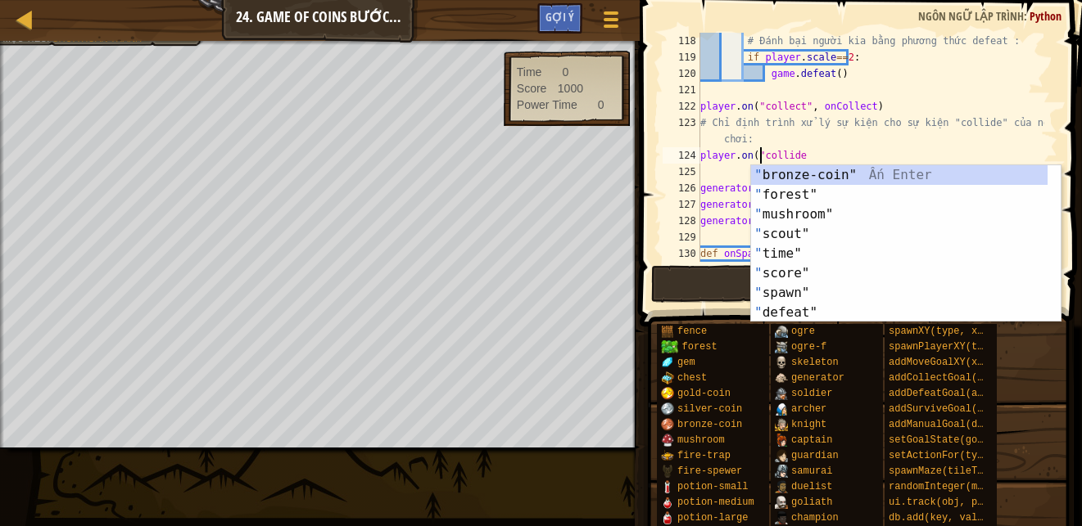
scroll to position [7, 5]
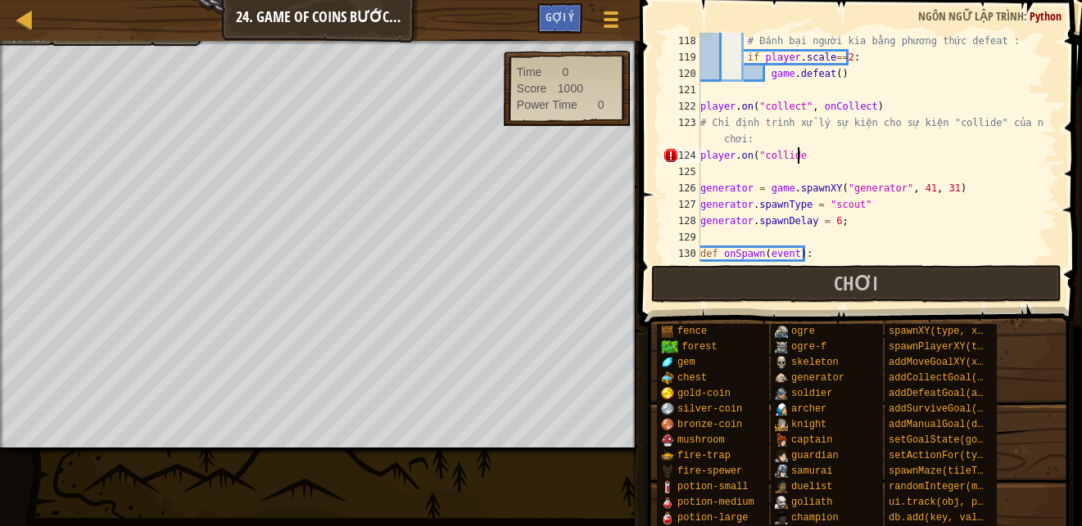
click at [809, 156] on div "# Đánh bại người kia bằng phương thức defeat : if player . scale == 2 : game . …" at bounding box center [870, 164] width 347 height 262
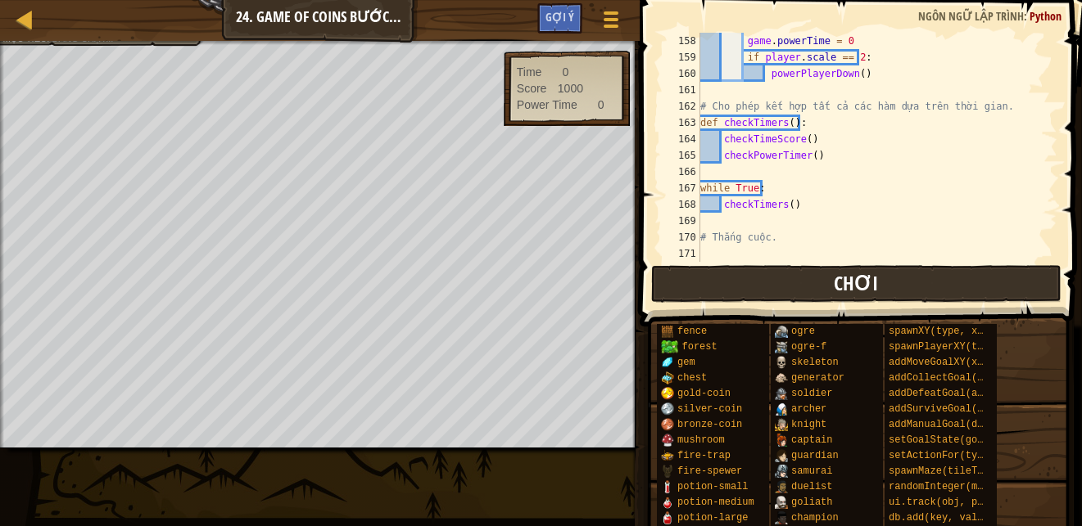
scroll to position [2636, 0]
click at [774, 292] on button "Chơi" at bounding box center [856, 284] width 410 height 38
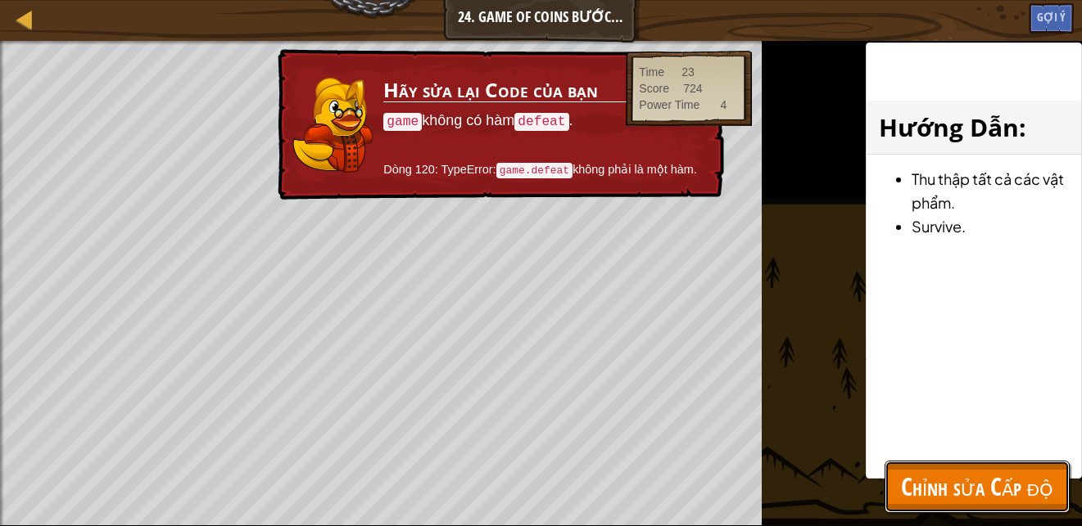
click at [964, 464] on button "Chỉnh sửa Cấp độ" at bounding box center [976, 487] width 185 height 52
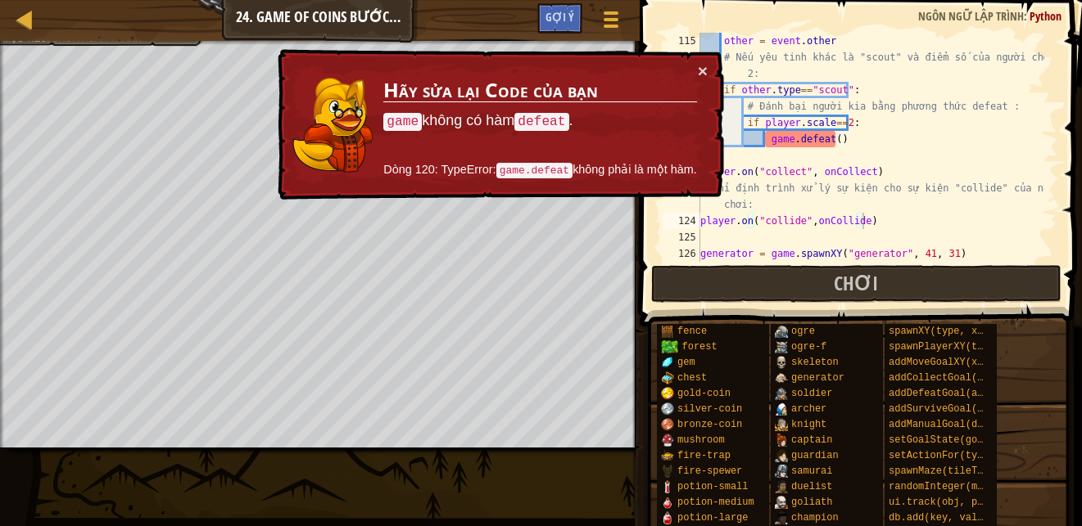
scroll to position [1899, 0]
click at [824, 141] on div "other = event . other # Nếu yêu tinh khác là "scout" và điểm số của người chơi …" at bounding box center [870, 164] width 347 height 262
drag, startPoint x: 784, startPoint y: 141, endPoint x: 763, endPoint y: 143, distance: 21.4
click at [763, 143] on div "other = event . other # Nếu yêu tinh khác là "scout" và điểm số của người chơi …" at bounding box center [870, 164] width 347 height 262
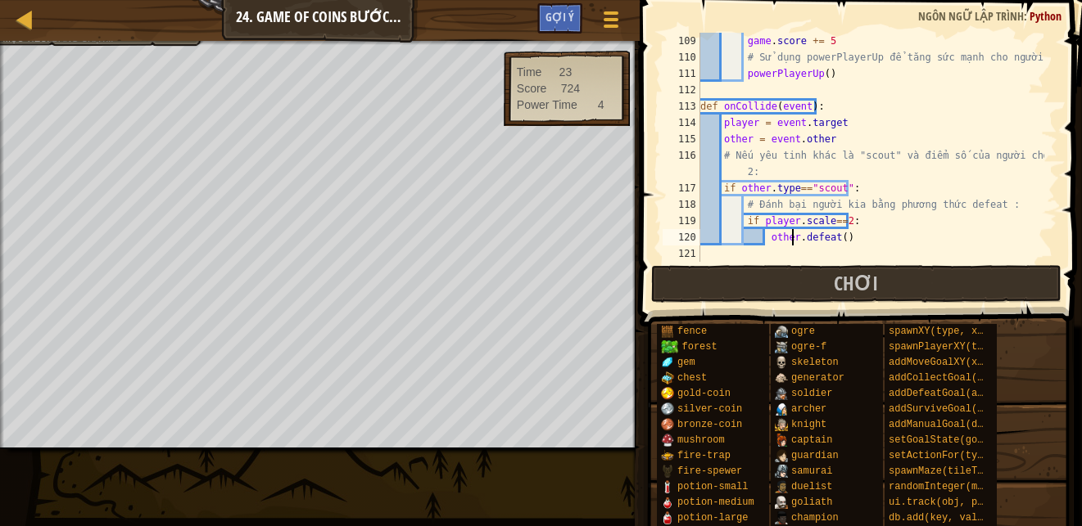
scroll to position [7, 7]
type textarea "other.defeat()"
click at [797, 275] on button "Chơi" at bounding box center [856, 284] width 410 height 38
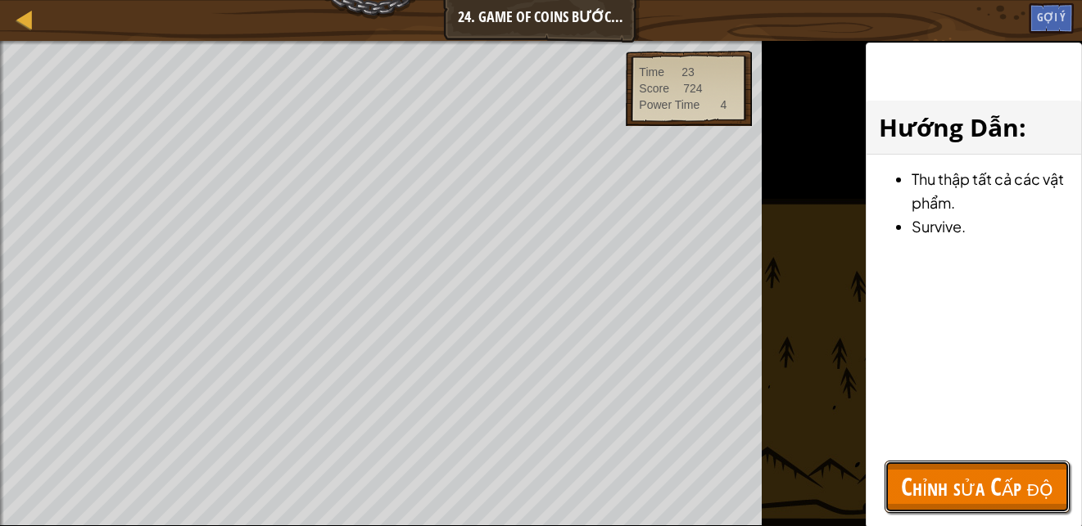
click at [910, 481] on span "Chỉnh sửa Cấp độ" at bounding box center [977, 487] width 152 height 34
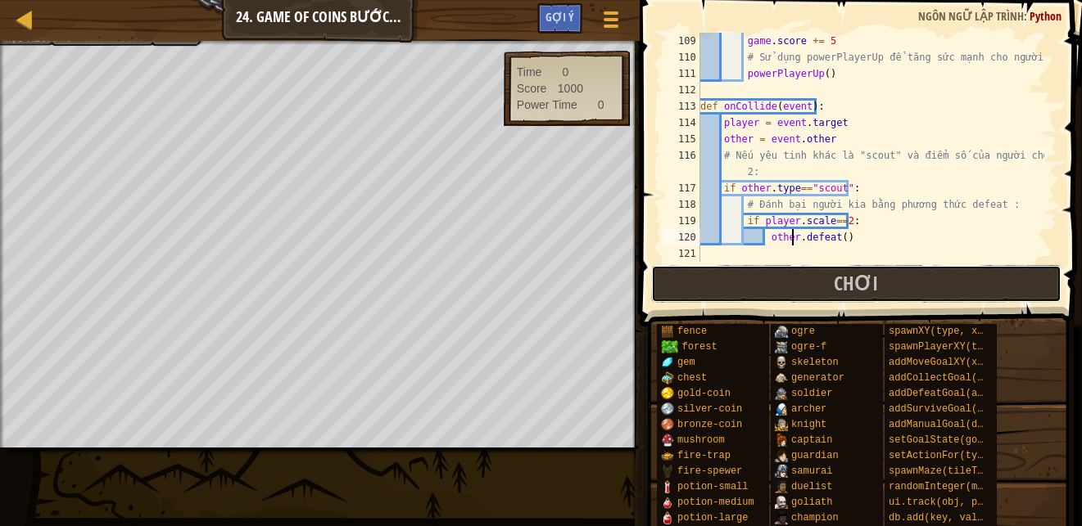
click at [721, 282] on button "Chơi" at bounding box center [856, 284] width 410 height 38
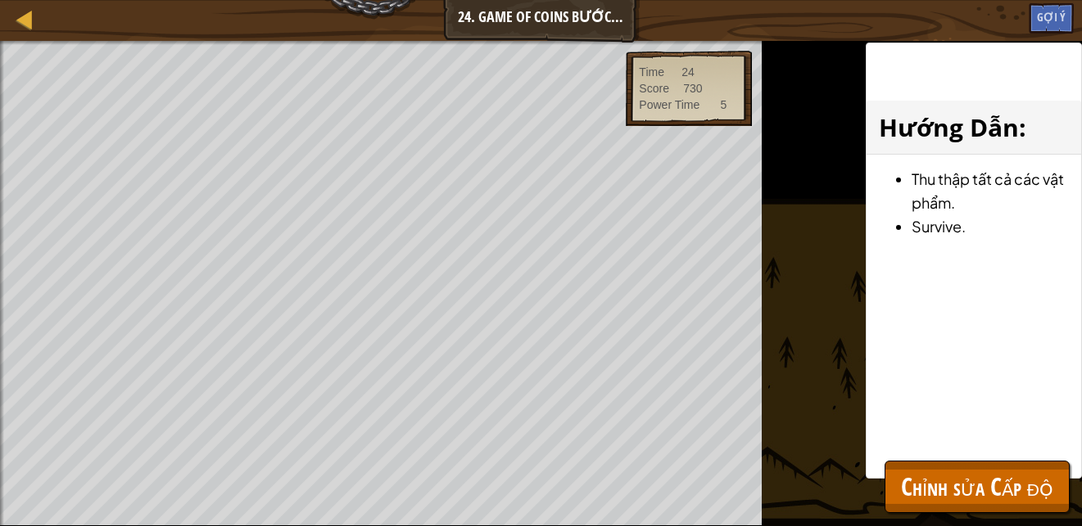
click at [692, 120] on div "Time 24 Score 730 Power Time 5" at bounding box center [688, 88] width 126 height 75
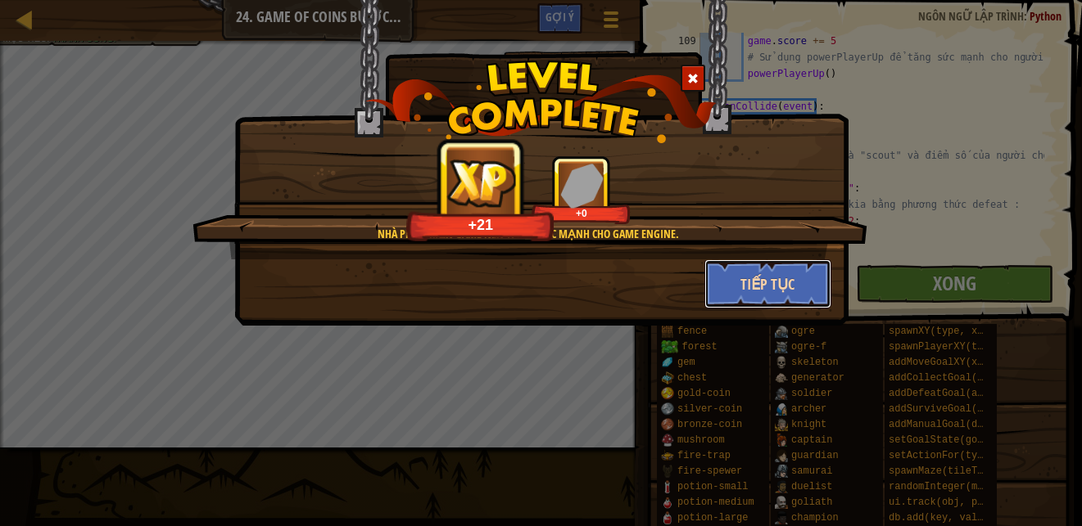
click at [788, 282] on button "Tiếp tục" at bounding box center [767, 284] width 127 height 49
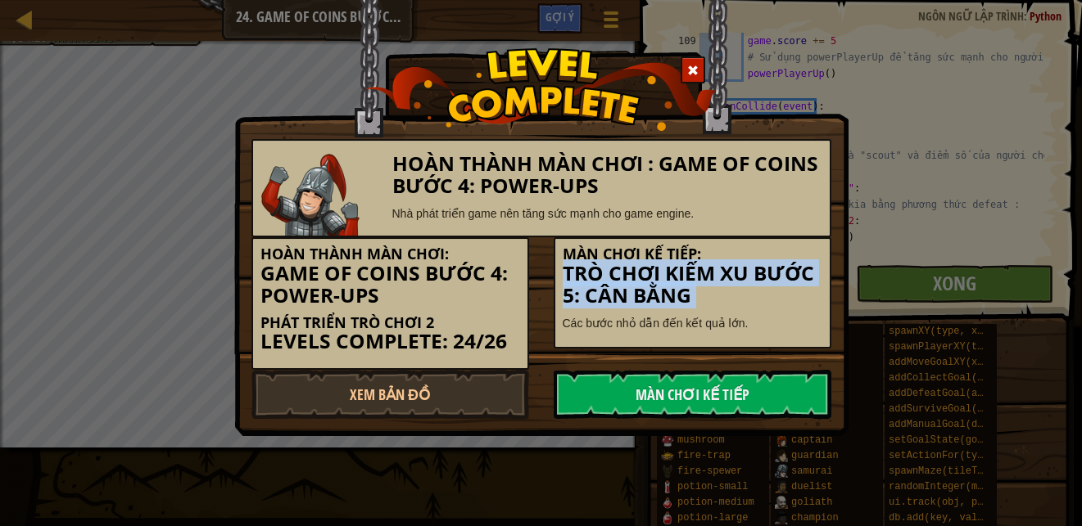
click at [729, 311] on div "Màn chơi kế tiếp: Trò chơi Kiếm Xu Bước 5: Cân bằng Các bước nhỏ dẫn đến kết qu…" at bounding box center [692, 292] width 278 height 111
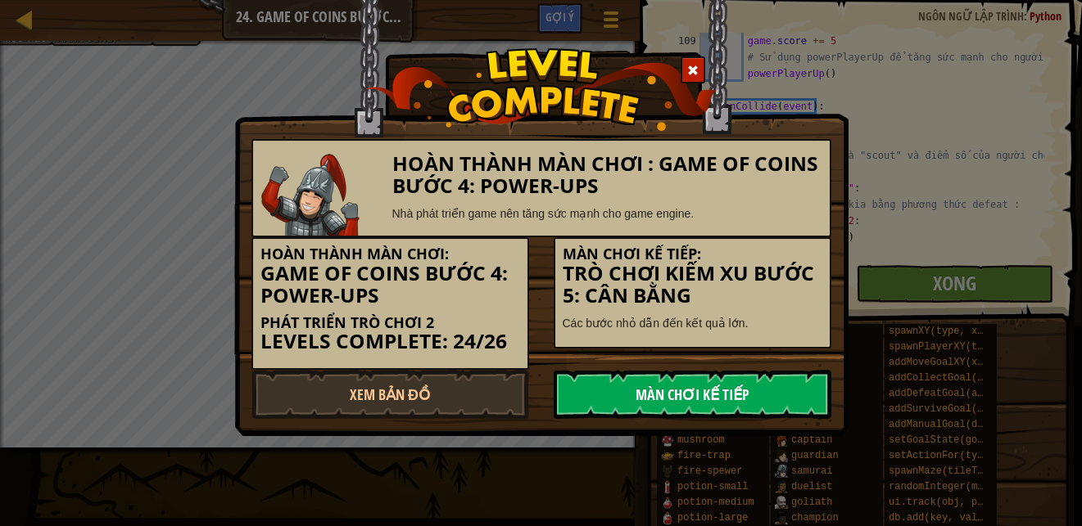
click at [706, 391] on link "Màn chơi kế tiếp" at bounding box center [692, 394] width 278 height 49
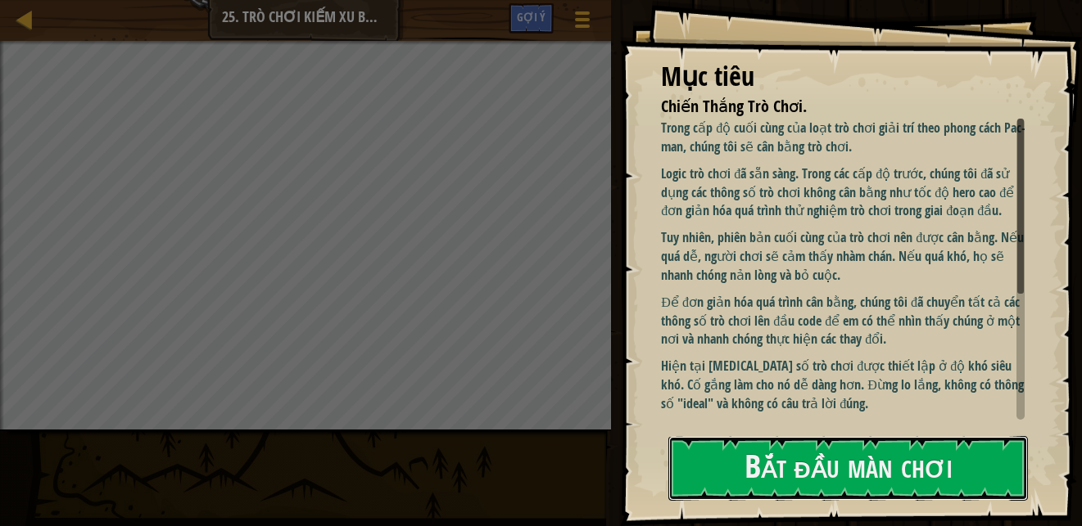
click at [755, 465] on button "Bắt đầu màn chơi" at bounding box center [847, 468] width 359 height 65
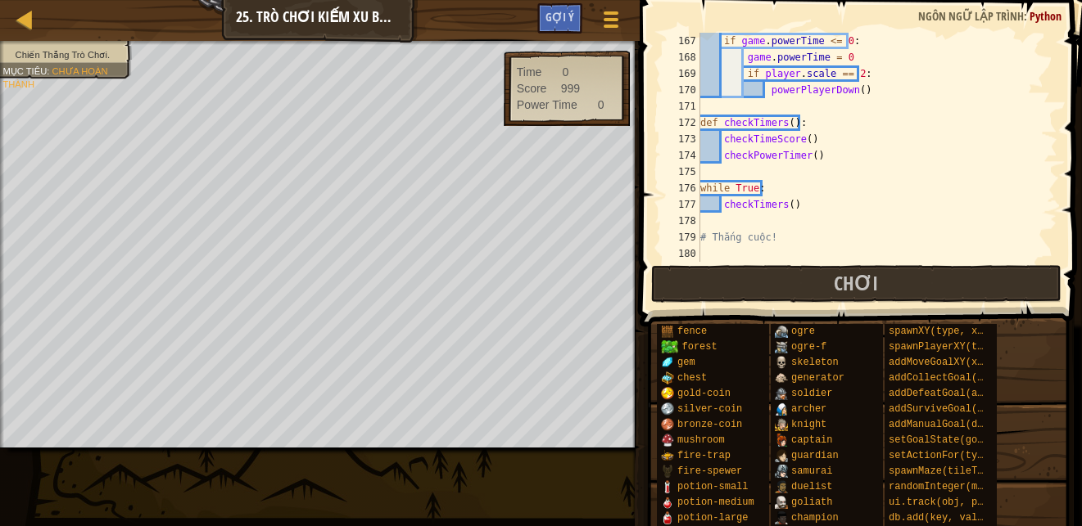
scroll to position [2751, 0]
click at [729, 291] on button "Chơi" at bounding box center [856, 284] width 410 height 38
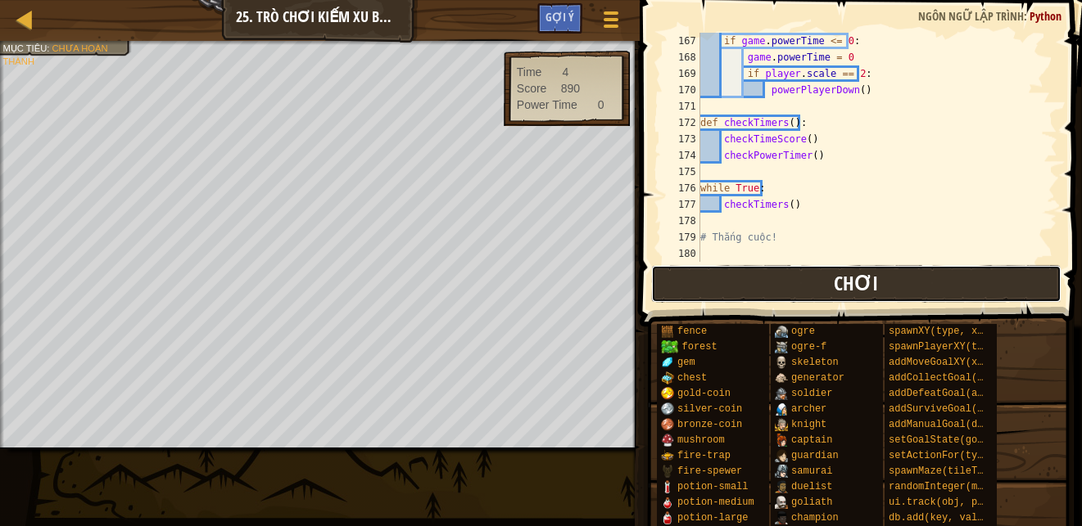
click at [693, 284] on button "Chơi" at bounding box center [856, 284] width 410 height 38
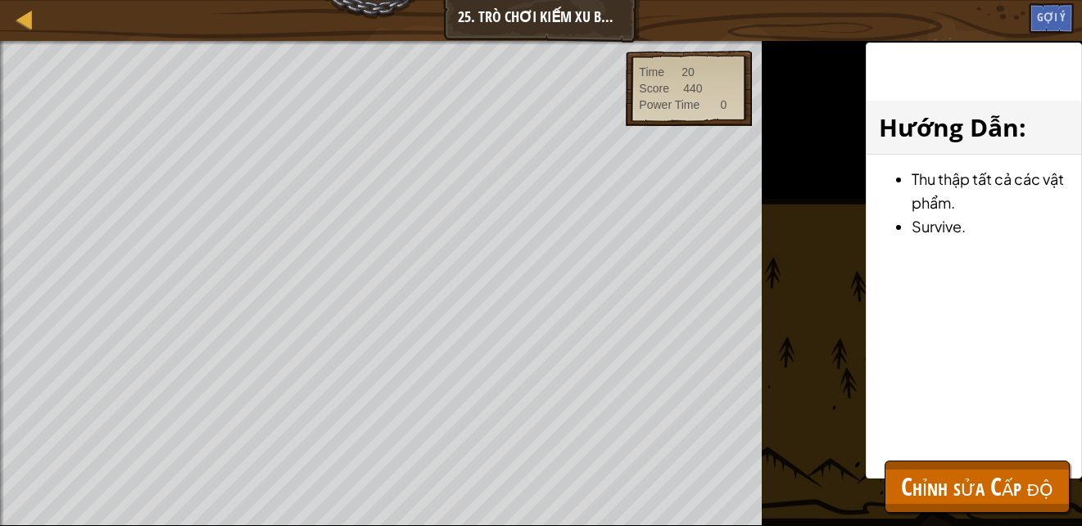
click at [0, 0] on button "Chơi" at bounding box center [0, 0] width 0 height 0
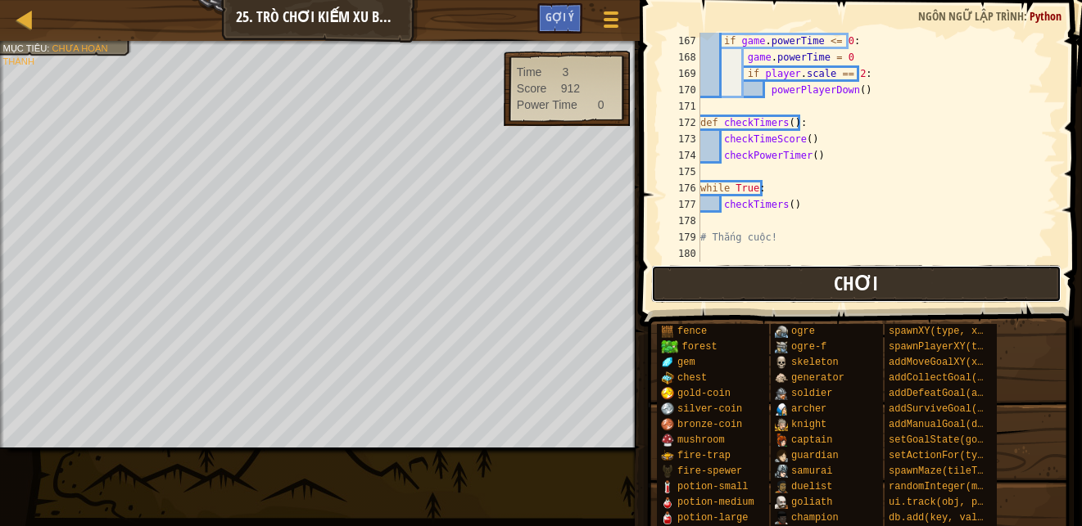
click at [698, 282] on button "Chơi" at bounding box center [856, 284] width 410 height 38
click at [746, 278] on button "Chơi" at bounding box center [856, 284] width 410 height 38
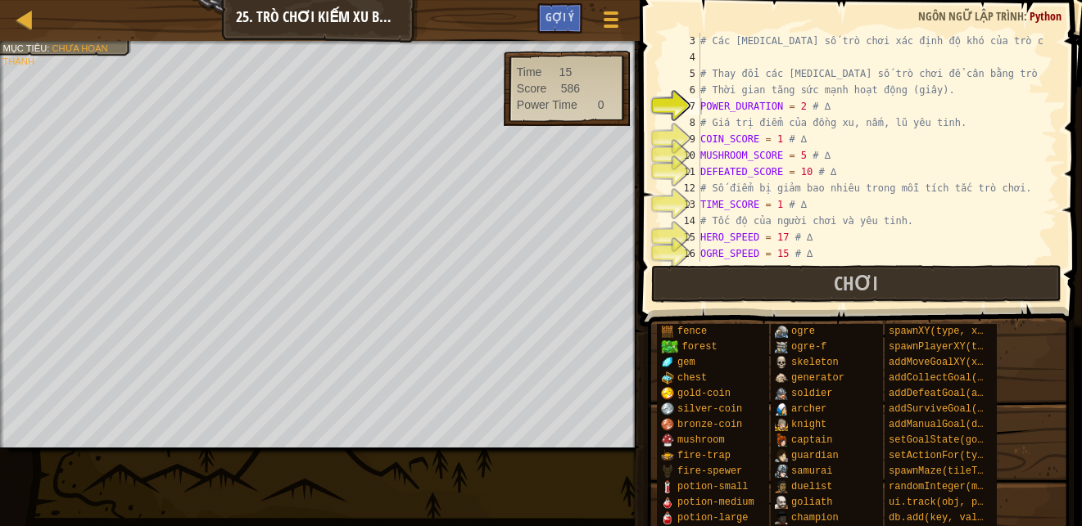
scroll to position [49, 0]
click at [779, 239] on div "# Các [MEDICAL_DATA] số trò chơi xác định độ khó của trò chơi. # Thay đổi các […" at bounding box center [870, 164] width 347 height 262
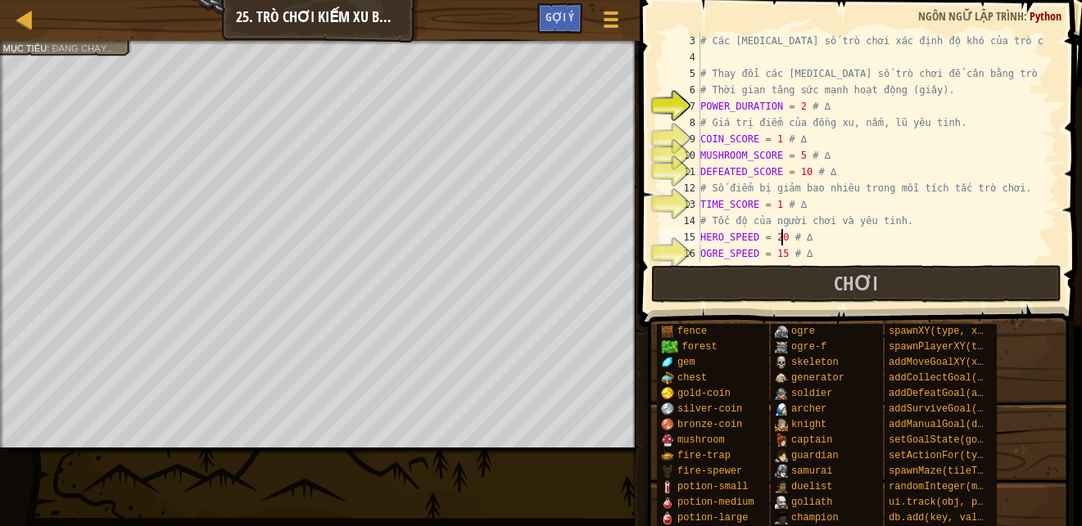
click at [824, 246] on div "# Các [MEDICAL_DATA] số trò chơi xác định độ khó của trò chơi. # Thay đổi các […" at bounding box center [870, 164] width 347 height 262
click at [798, 105] on div "# Các [MEDICAL_DATA] số trò chơi xác định độ khó của trò chơi. # Thay đổi các […" at bounding box center [870, 164] width 347 height 262
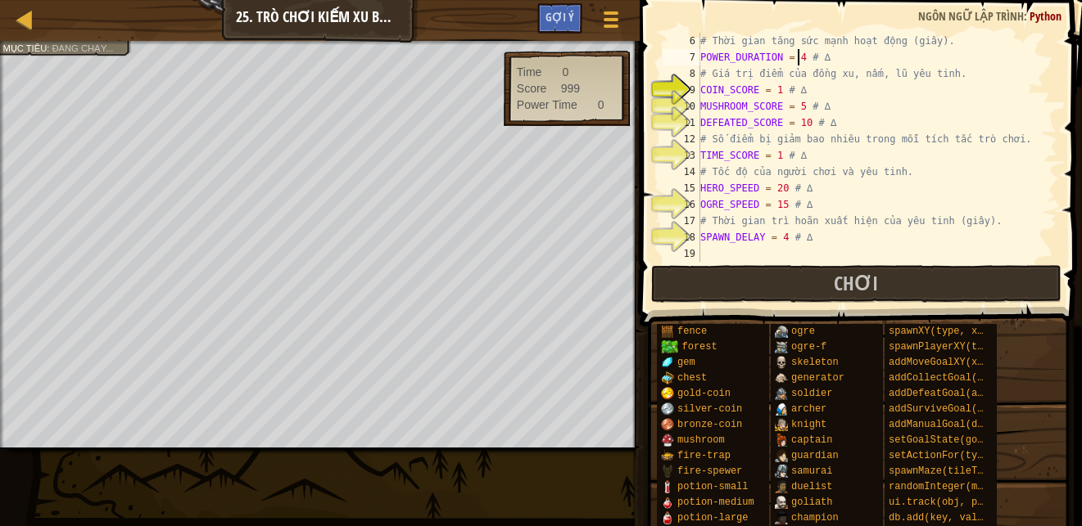
scroll to position [98, 0]
type textarea "POWER_DURATION = 4 # ∆"
click at [680, 299] on button "Chơi" at bounding box center [856, 284] width 410 height 38
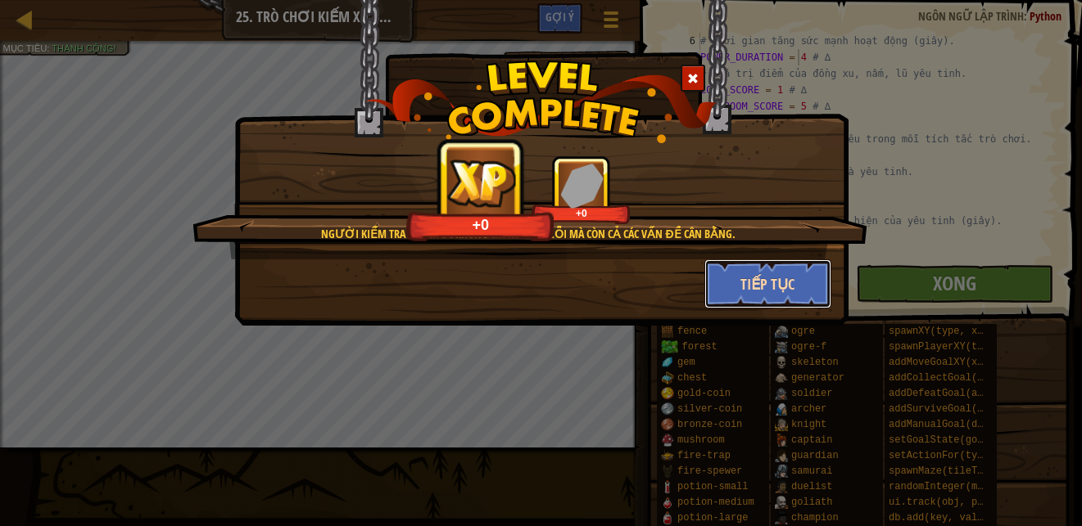
click at [740, 276] on button "Tiếp tục" at bounding box center [767, 284] width 127 height 49
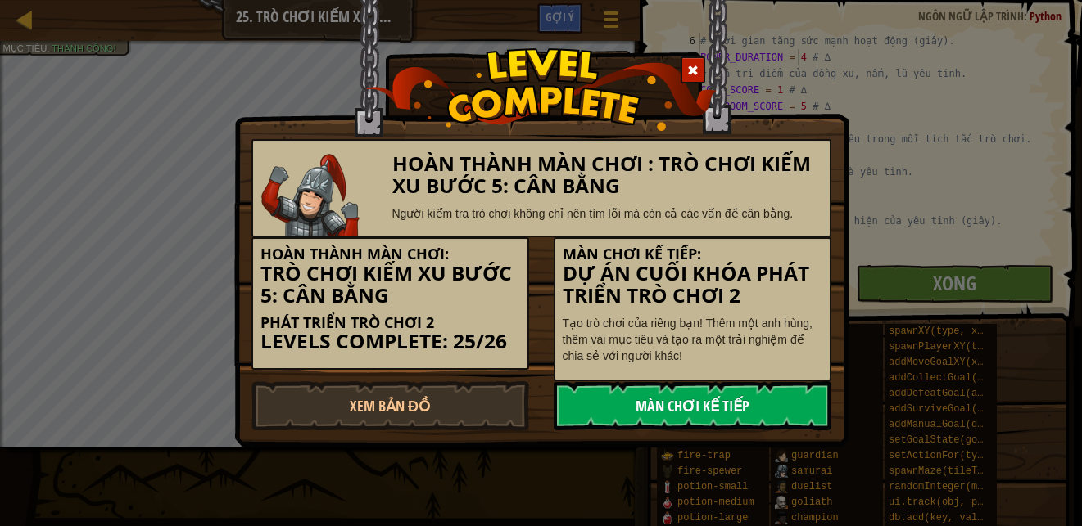
click at [619, 400] on link "Màn chơi kế tiếp" at bounding box center [692, 406] width 278 height 49
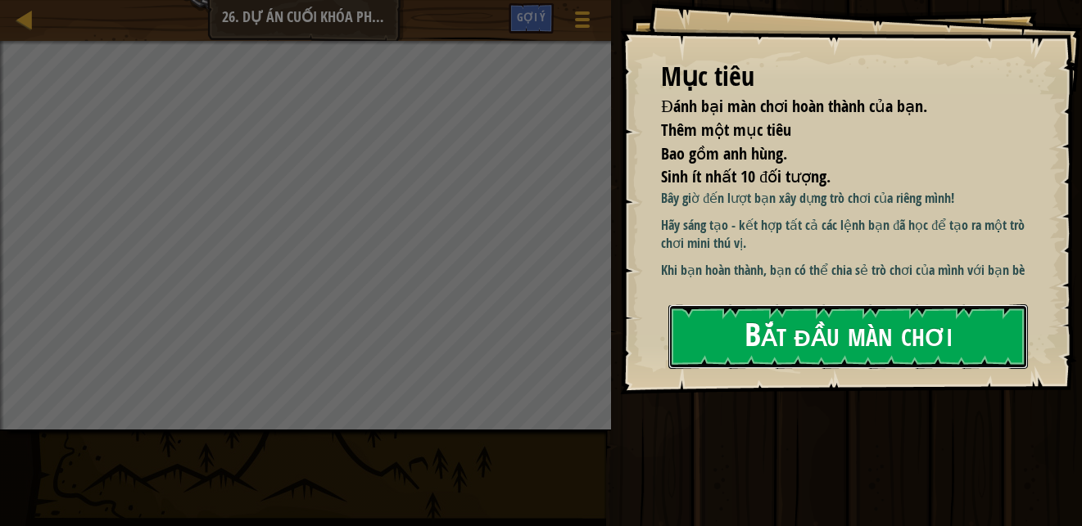
click at [695, 347] on button "Bắt đầu màn chơi" at bounding box center [847, 337] width 359 height 65
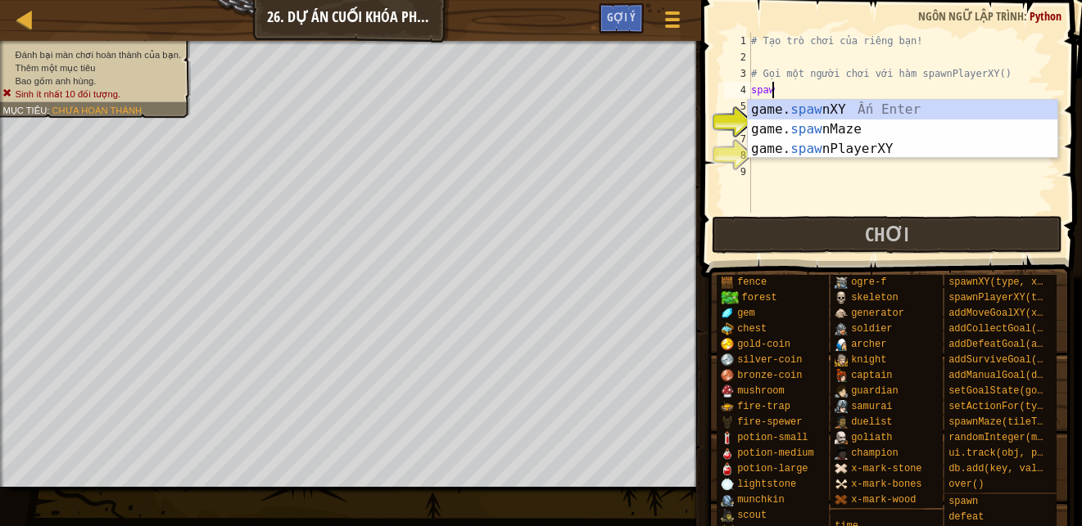
scroll to position [7, 1]
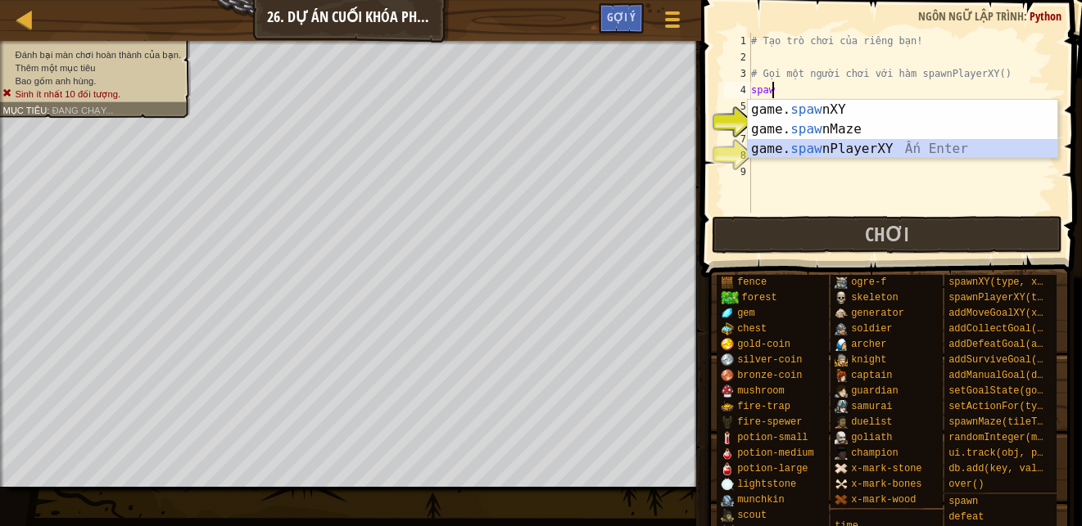
click at [868, 149] on div "game. spaw nXY Ấn Enter game. spaw nMaze Ấn Enter game. spaw nPlayerXY Ấn Enter" at bounding box center [901, 149] width 309 height 98
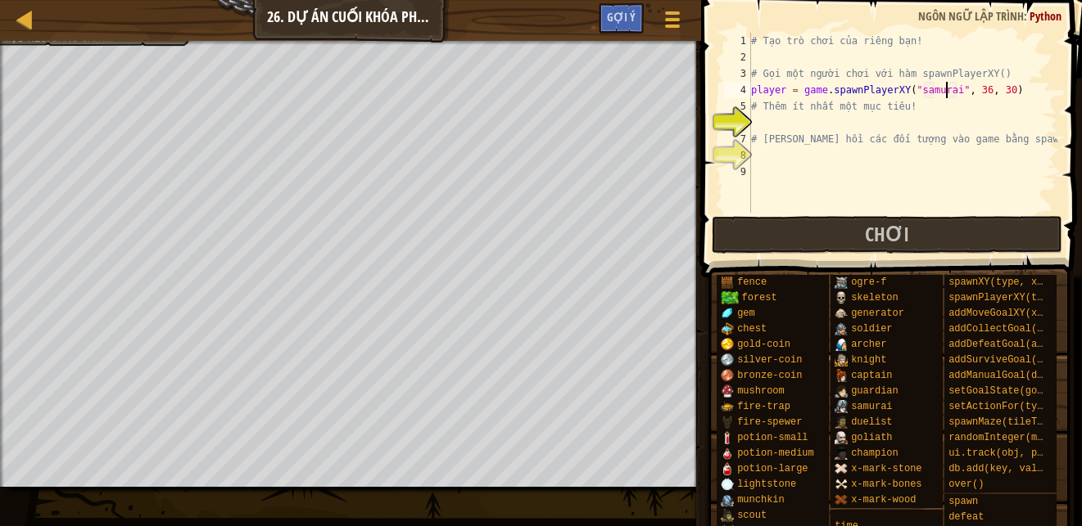
scroll to position [7, 16]
click at [970, 86] on div "# Tạo trò chơi của riêng bạn! # Gọi một người chơi với hàm spawnPlayerXY() play…" at bounding box center [901, 139] width 309 height 213
click at [989, 88] on div "# Tạo trò chơi của riêng bạn! # Gọi một người chơi với hàm spawnPlayerXY() play…" at bounding box center [901, 139] width 309 height 213
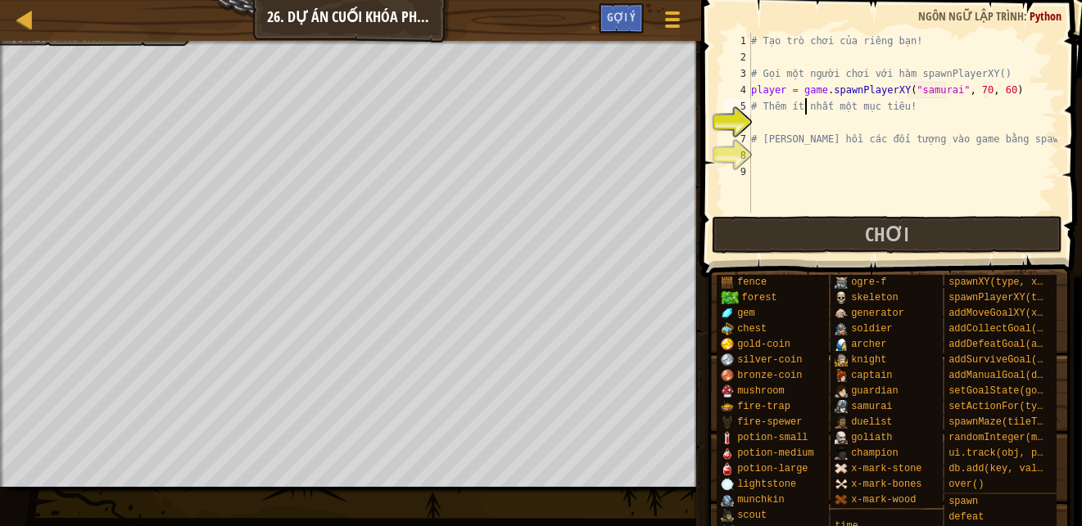
click at [804, 112] on div "# Tạo trò chơi của riêng bạn! # Gọi một người chơi với hàm spawnPlayerXY() play…" at bounding box center [901, 139] width 309 height 213
click at [920, 106] on div "# Tạo trò chơi của riêng bạn! # Gọi một người chơi với hàm spawnPlayerXY() play…" at bounding box center [901, 139] width 309 height 213
drag, startPoint x: 991, startPoint y: 88, endPoint x: 981, endPoint y: 91, distance: 10.1
click at [981, 91] on div "# Tạo trò chơi của riêng bạn! # Gọi một người chơi với hàm spawnPlayerXY() play…" at bounding box center [901, 139] width 309 height 213
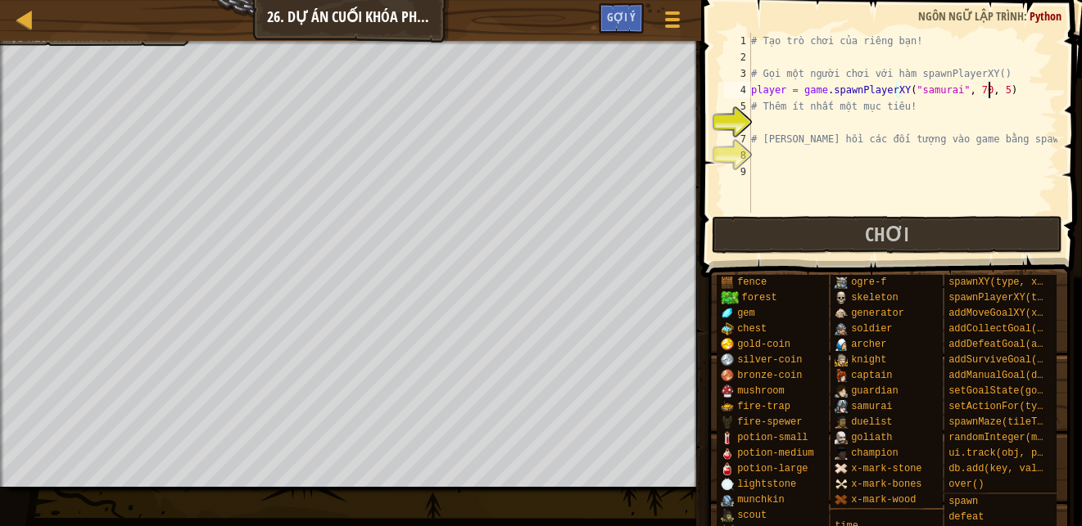
type textarea "player = game.spawnPlayerXY("samurai", 70, 57)"
click at [863, 124] on div "# Tạo trò chơi của riêng bạn! # Gọi một người chơi với hàm spawnPlayerXY() play…" at bounding box center [901, 139] width 309 height 213
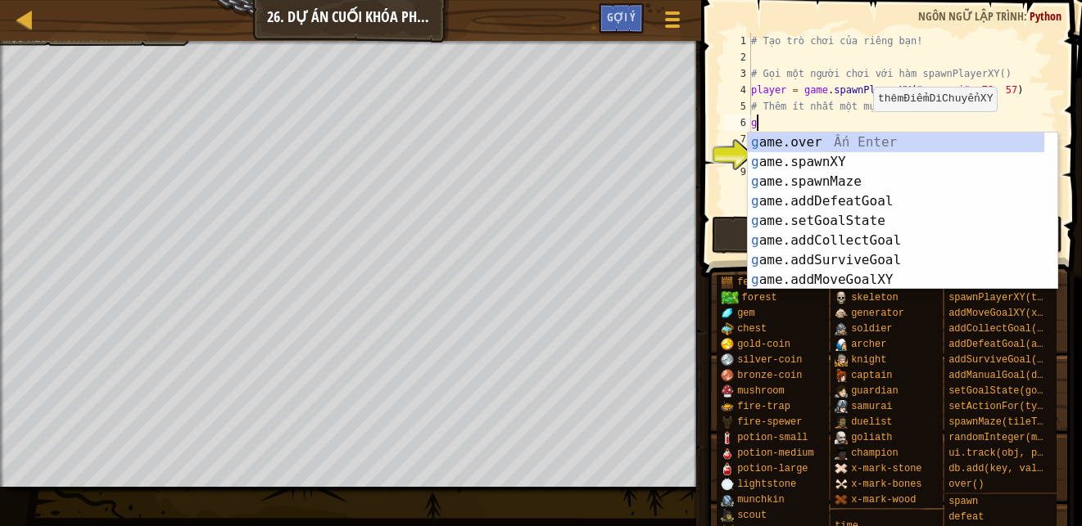
type textarea "g"
click at [770, 122] on div "# Tạo trò chơi của riêng bạn! # Gọi một người chơi với hàm spawnPlayerXY() play…" at bounding box center [901, 139] width 309 height 213
